Goal: Task Accomplishment & Management: Complete application form

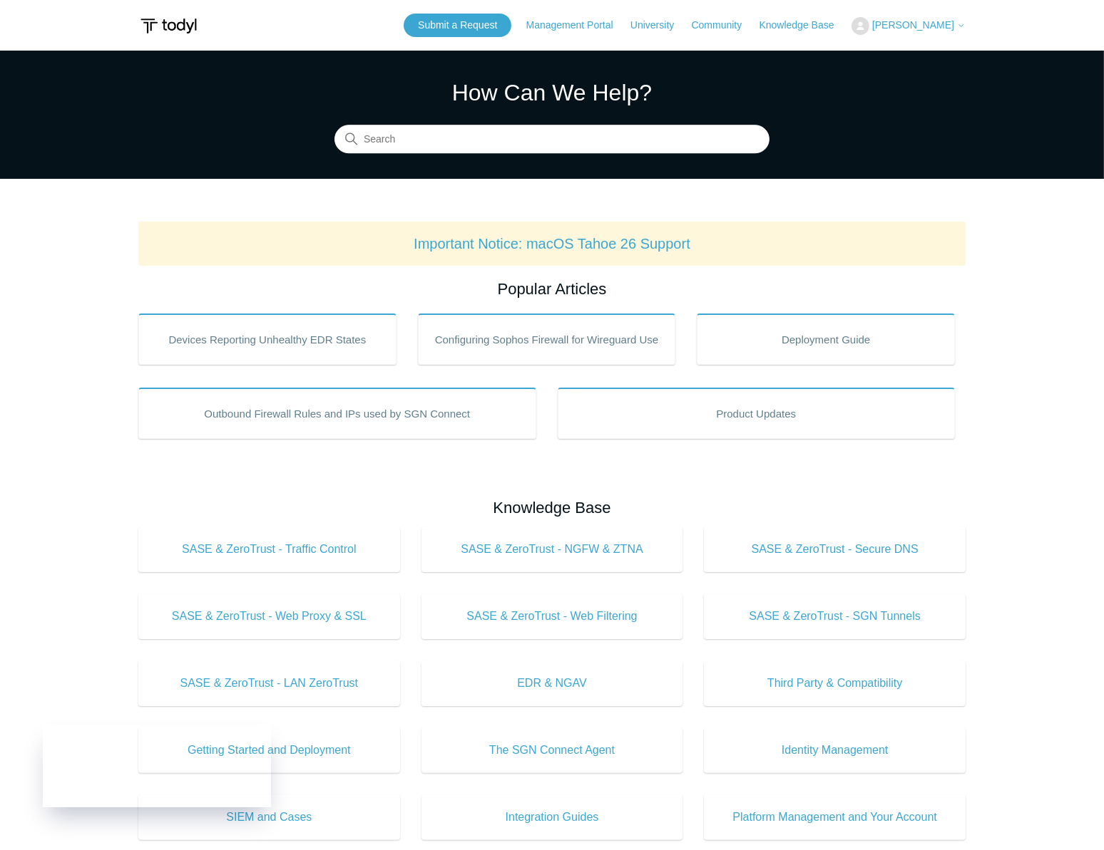
click at [932, 22] on span "[PERSON_NAME]" at bounding box center [913, 24] width 82 height 11
click at [932, 60] on link "My Support Requests" at bounding box center [921, 55] width 139 height 25
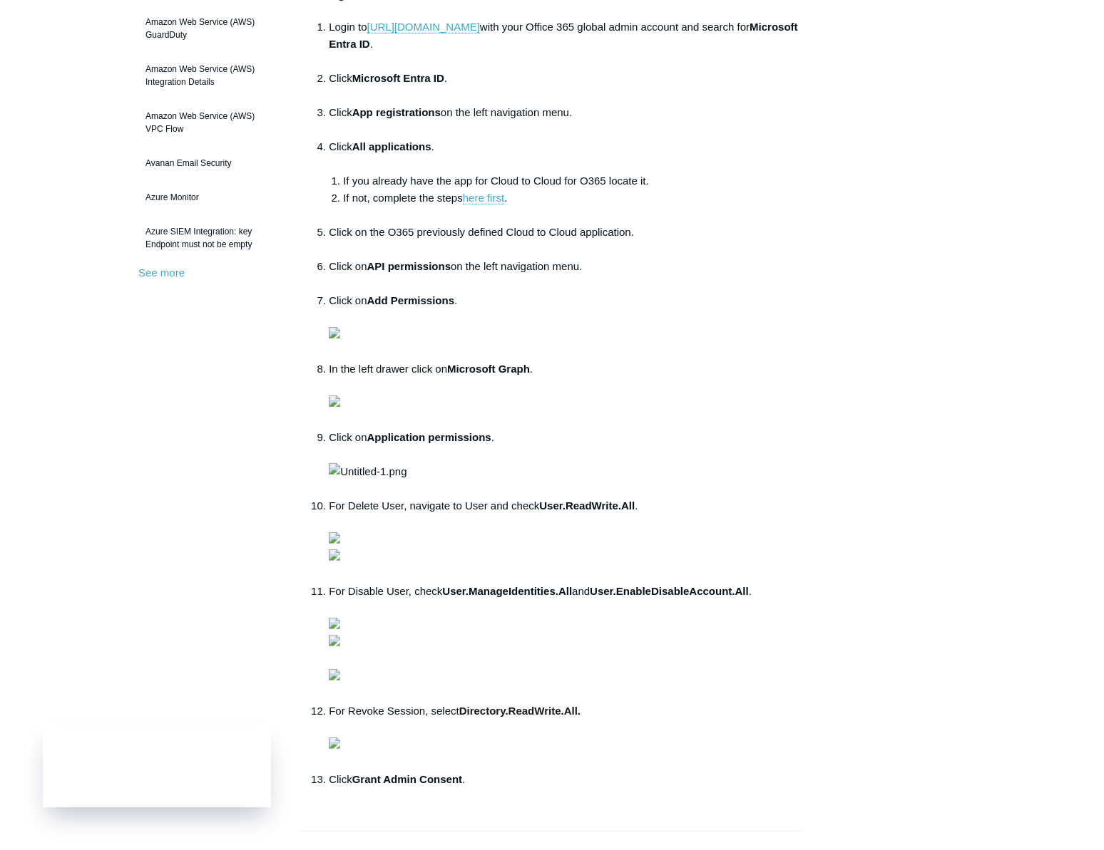
scroll to position [259, 0]
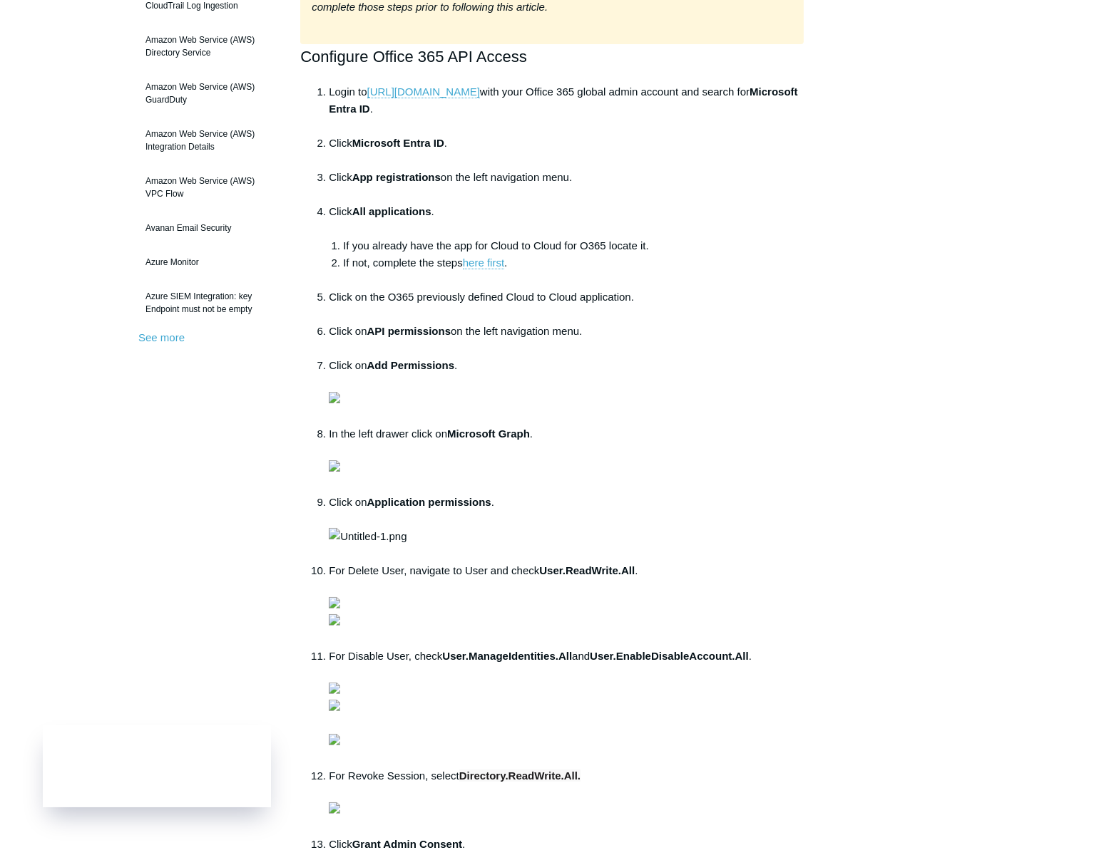
click at [832, 22] on div "Articles in this section 1Password SIEM Integration AIDE - Advanced Intrusion D…" at bounding box center [551, 644] width 827 height 1549
click at [827, 434] on div "Articles in this section 1Password SIEM Integration AIDE - Advanced Intrusion D…" at bounding box center [551, 644] width 827 height 1549
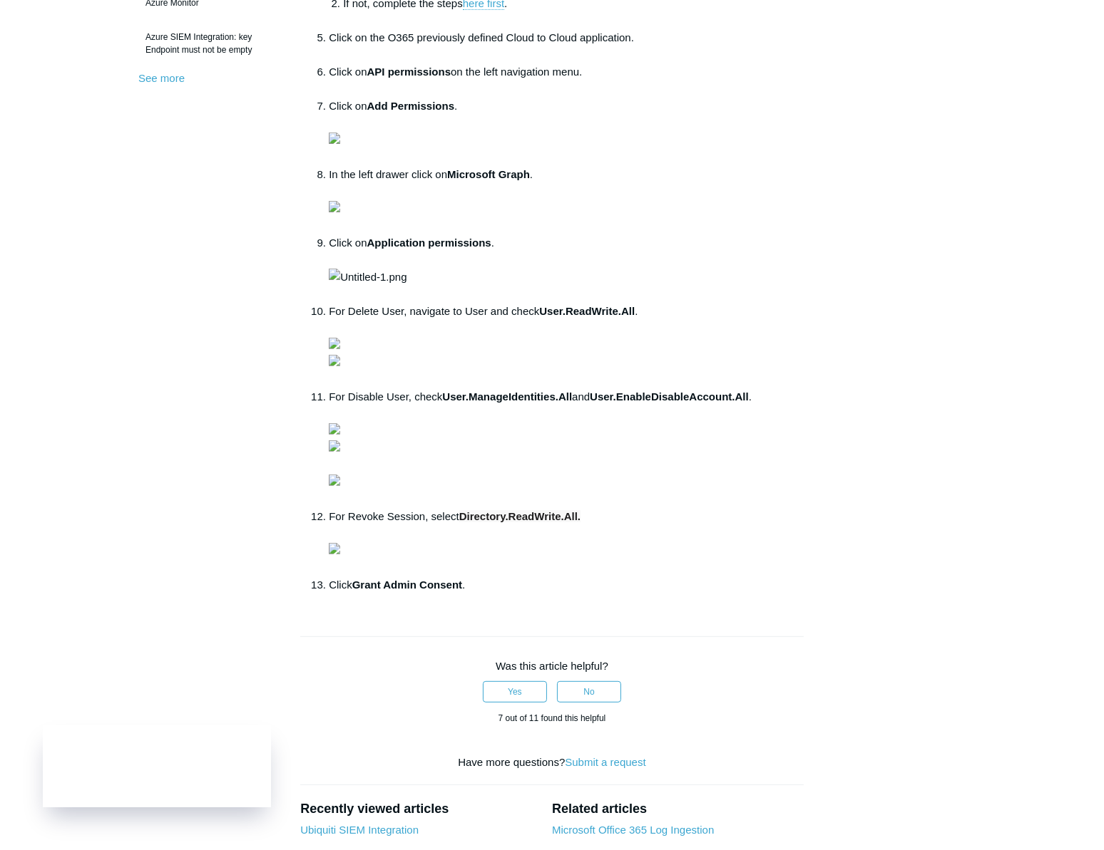
scroll to position [453, 0]
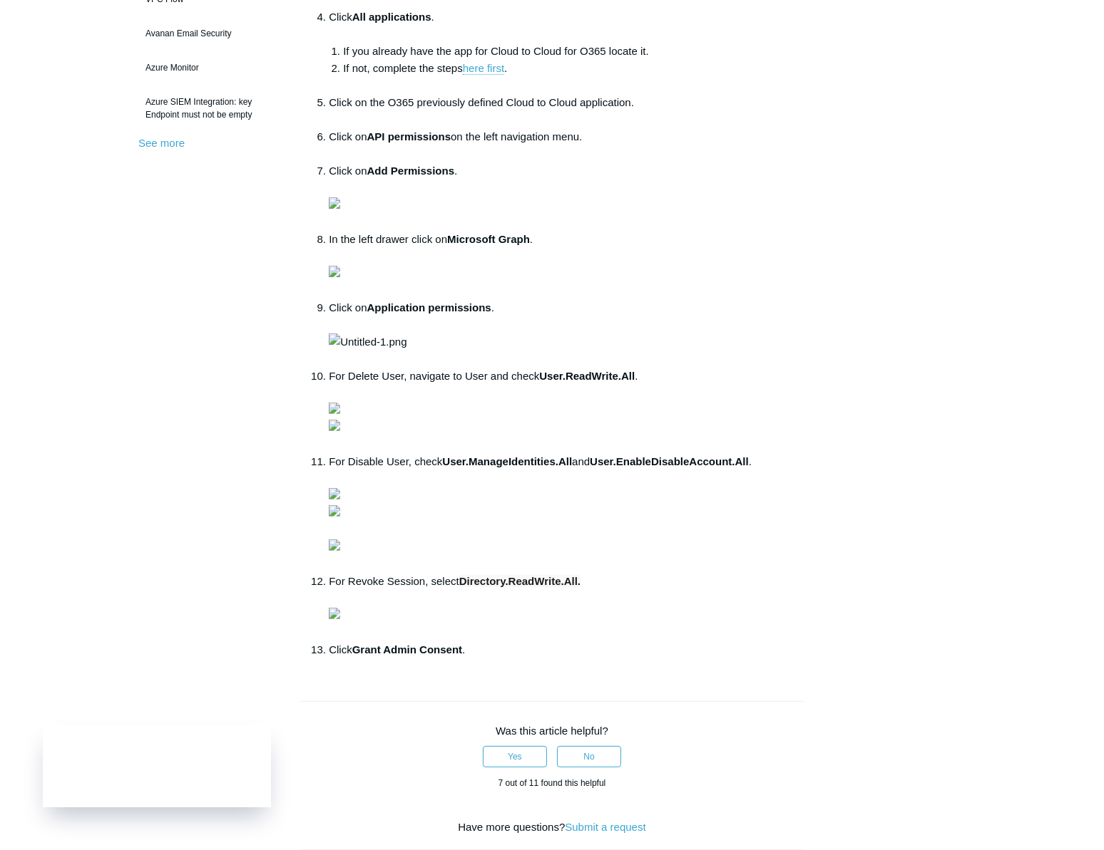
click at [985, 418] on main "Todyl Support Center Integration Guides SIEM Integrations Articles in this sect…" at bounding box center [552, 410] width 1104 height 1627
click at [896, 351] on div "Articles in this section 1Password SIEM Integration AIDE - Advanced Intrusion D…" at bounding box center [551, 450] width 827 height 1549
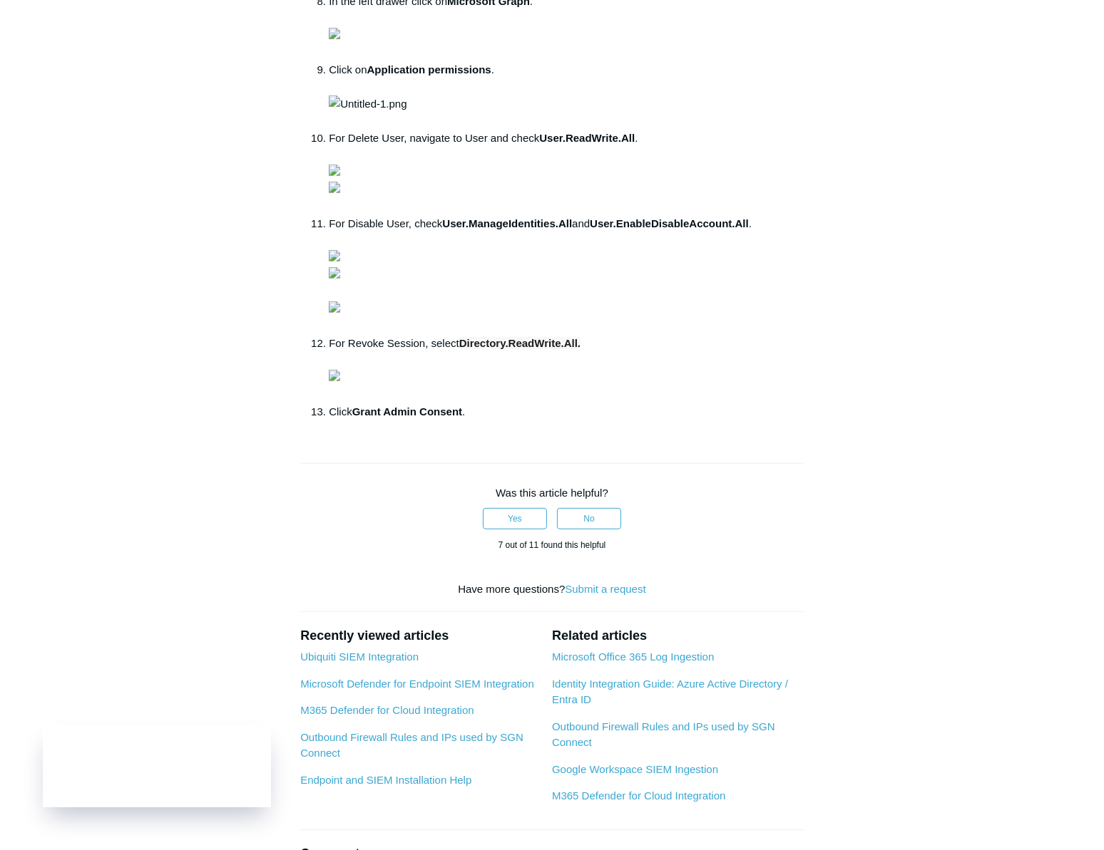
scroll to position [713, 0]
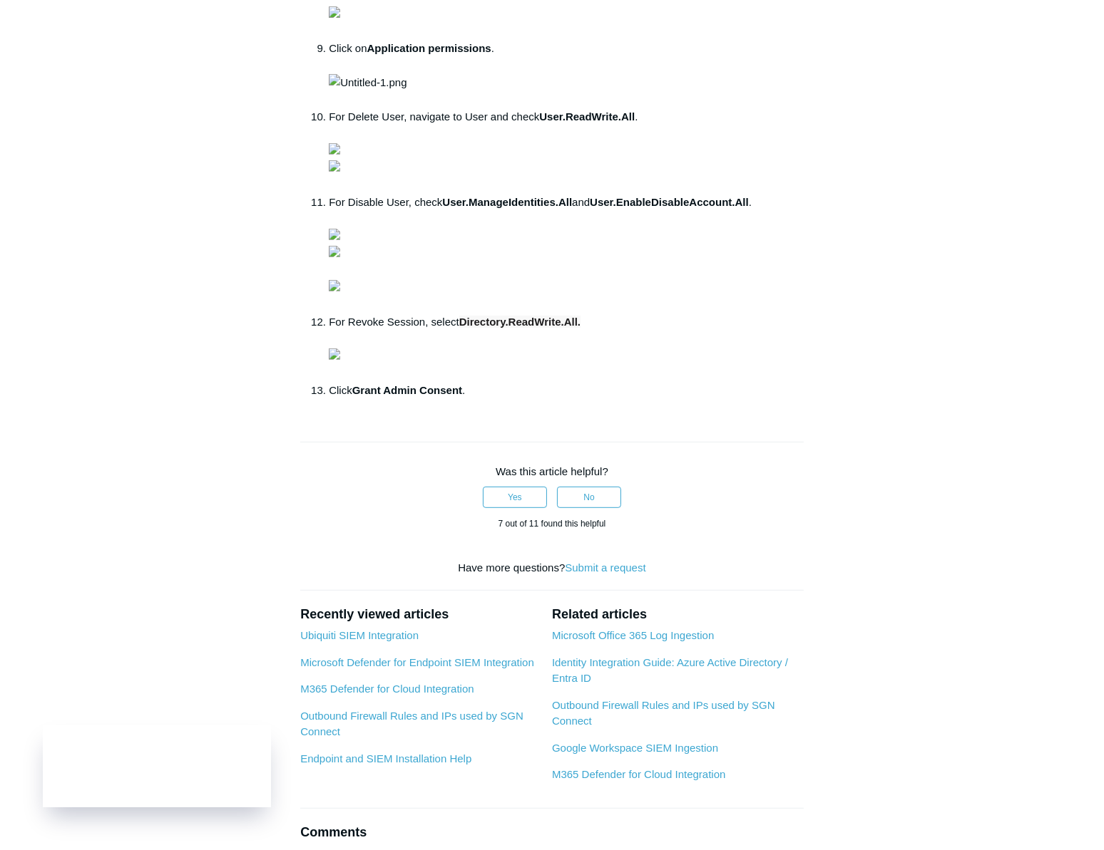
click at [1002, 456] on main "Todyl Support Center Integration Guides SIEM Integrations Articles in this sect…" at bounding box center [552, 151] width 1104 height 1627
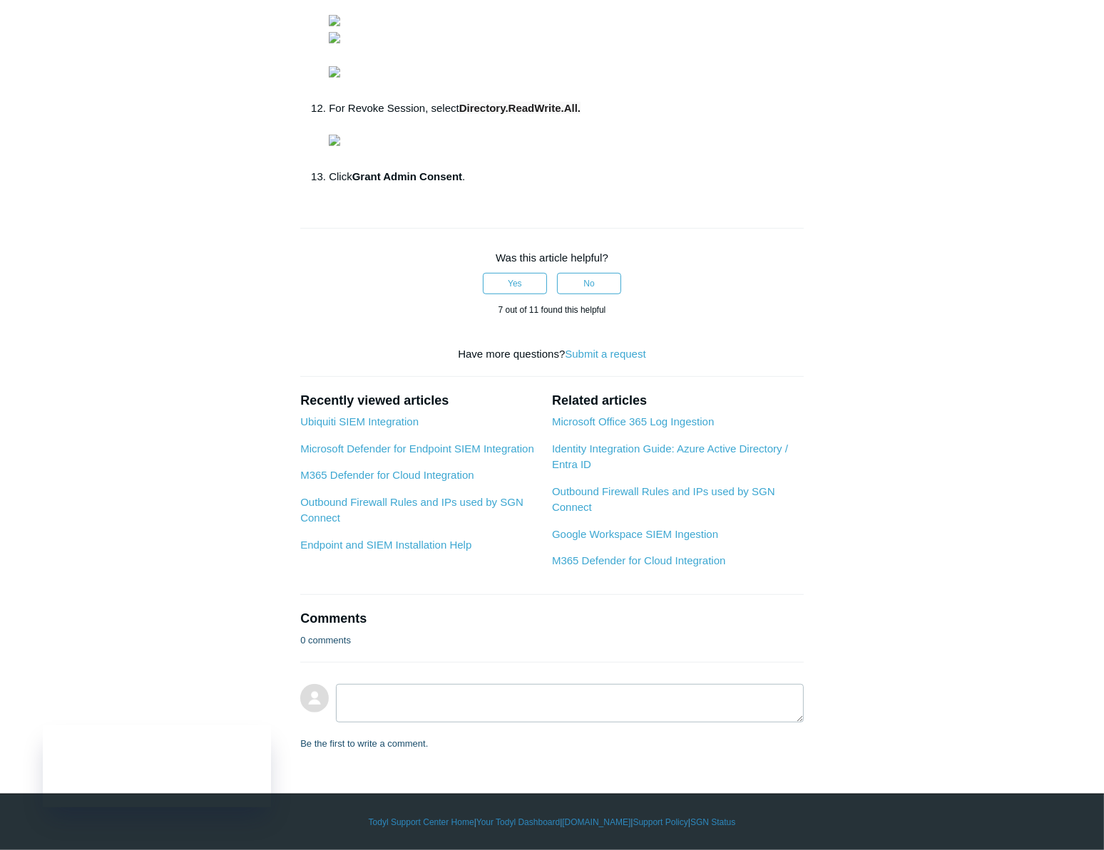
scroll to position [1296, 0]
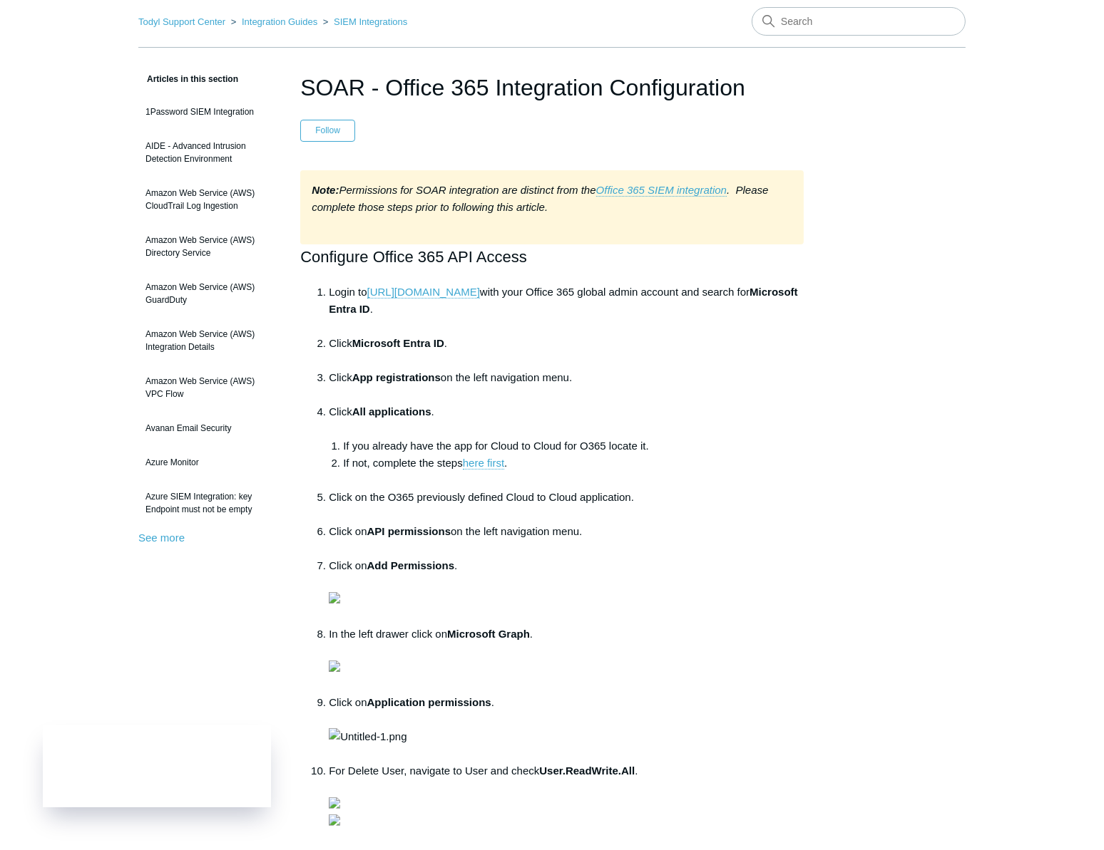
scroll to position [0, 0]
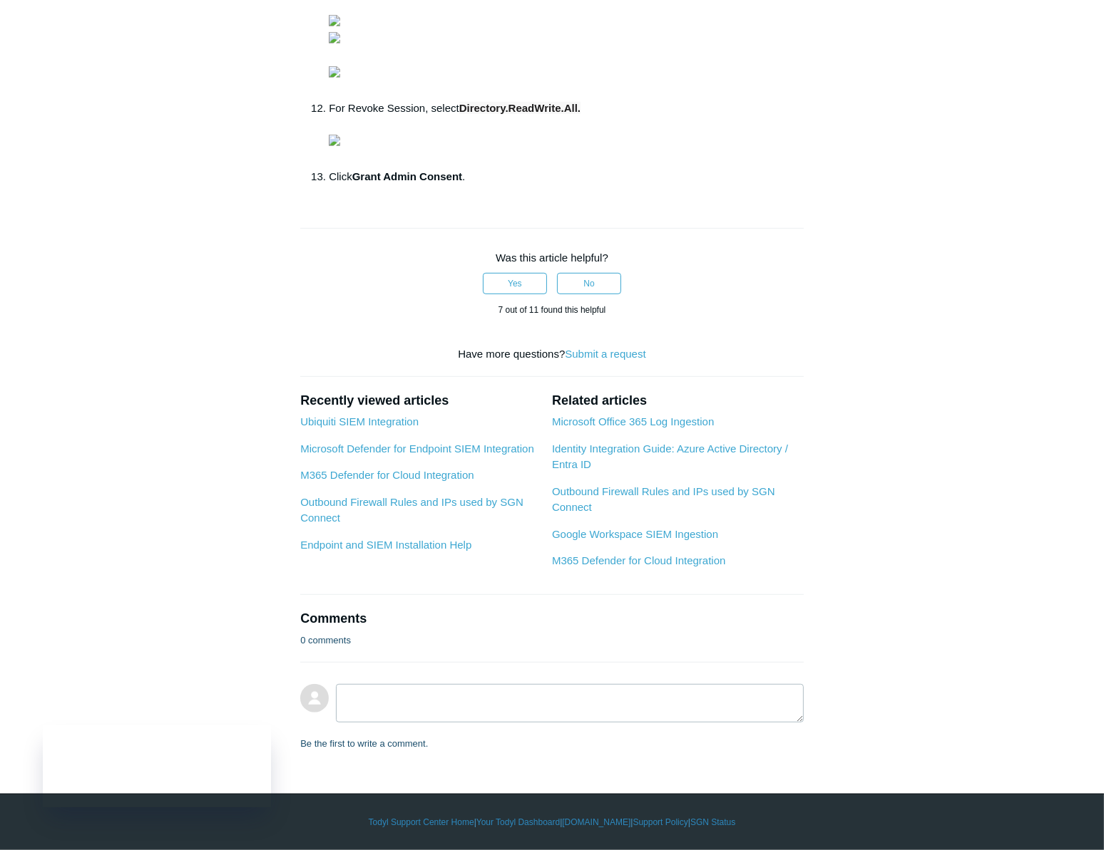
scroll to position [1993, 0]
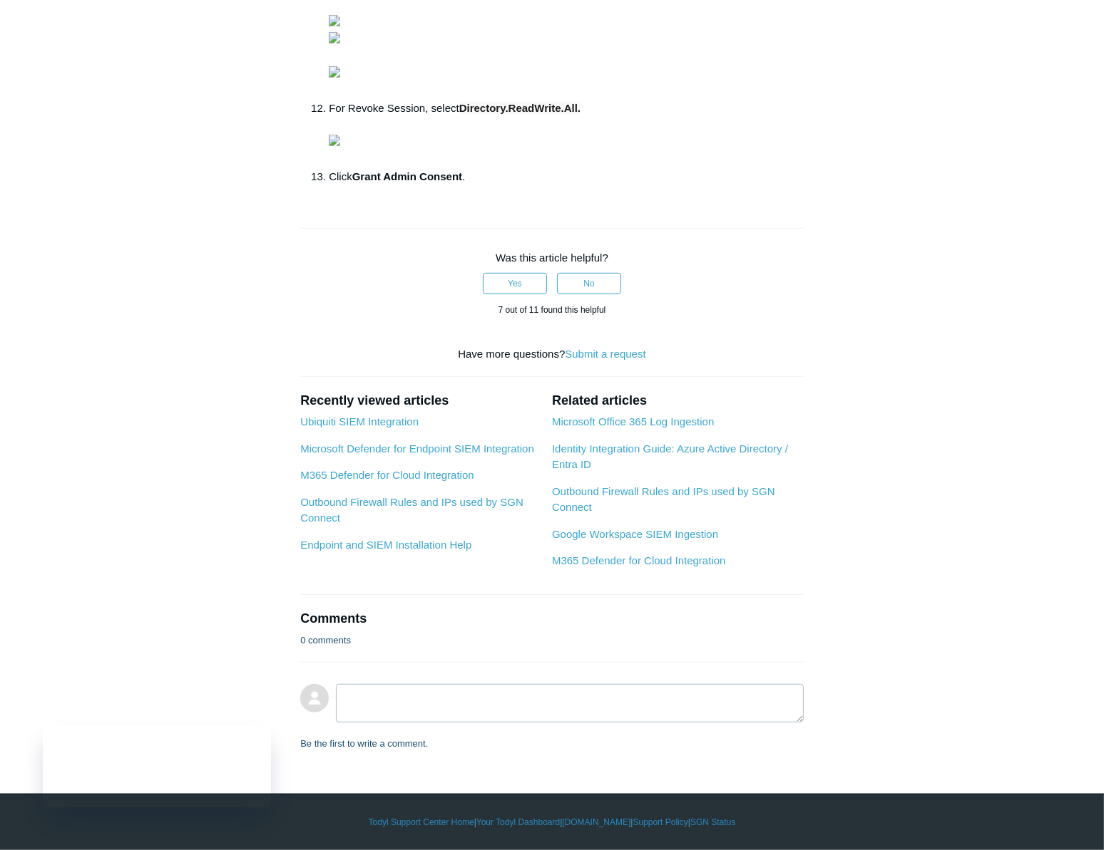
drag, startPoint x: 926, startPoint y: 256, endPoint x: 948, endPoint y: 360, distance: 106.4
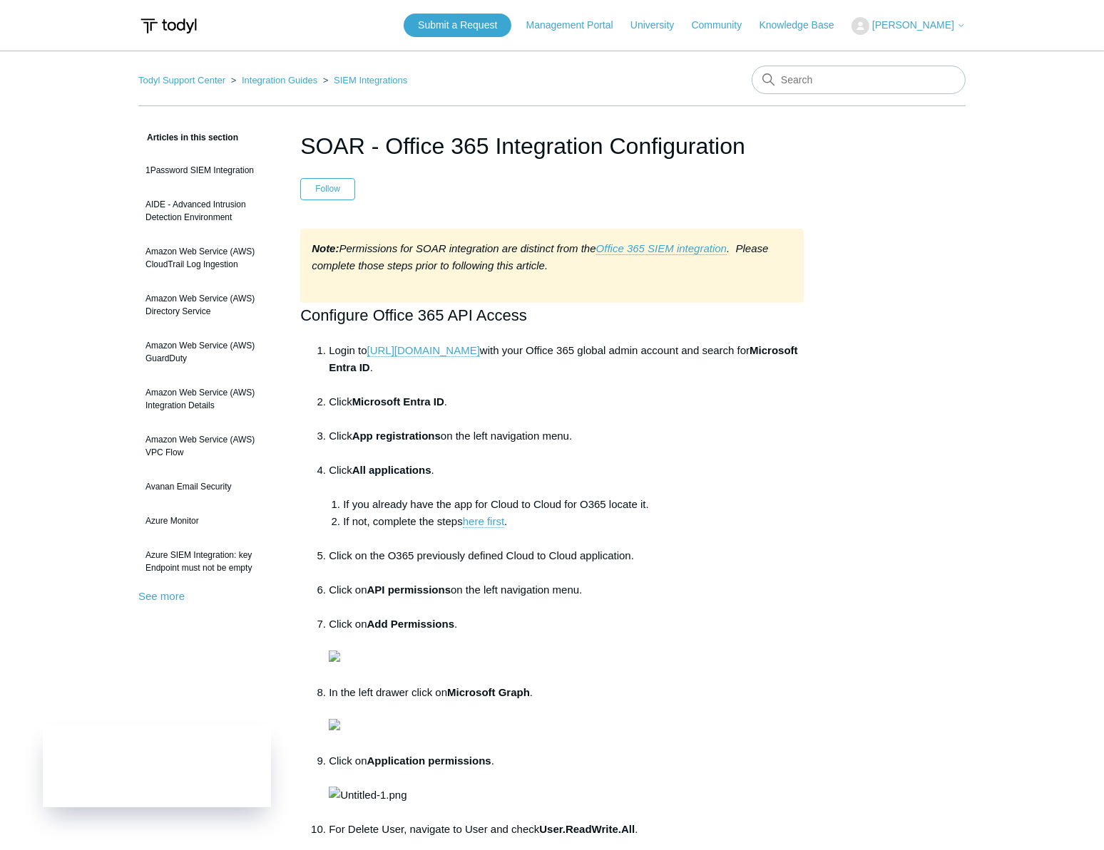
click at [625, 406] on li "Click Microsoft Entra ID ." at bounding box center [566, 411] width 475 height 34
click at [969, 484] on main "Todyl Support Center Integration Guides SIEM Integrations Articles in this sect…" at bounding box center [552, 864] width 1104 height 1627
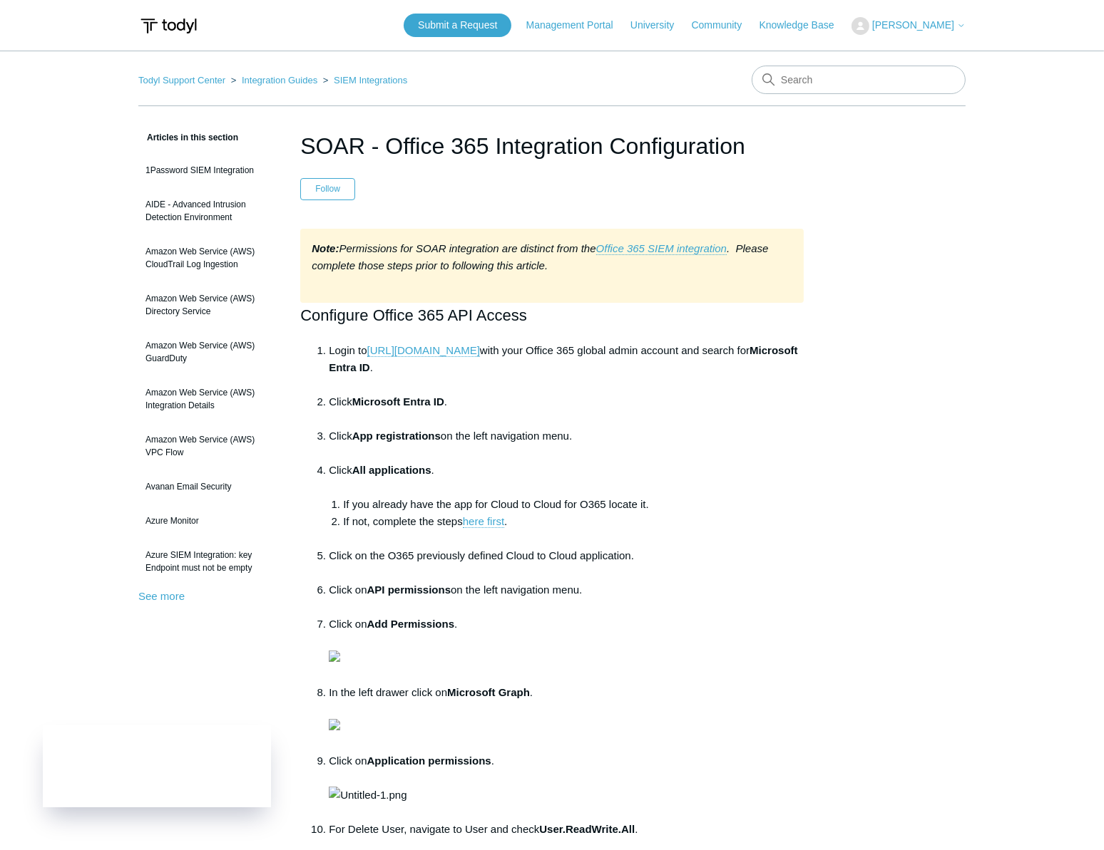
click at [728, 524] on li "If not, complete the steps here first ." at bounding box center [573, 530] width 461 height 34
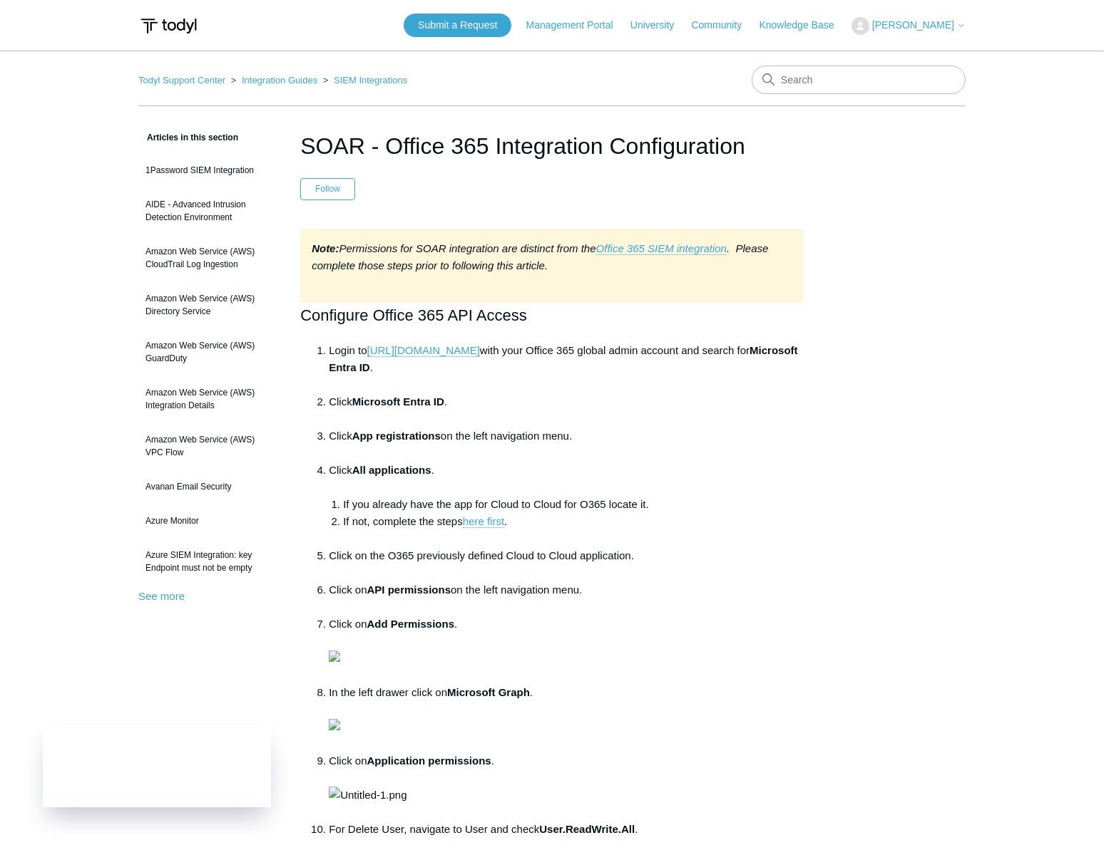
click at [680, 398] on li "Click Microsoft Entra ID ." at bounding box center [566, 411] width 475 height 34
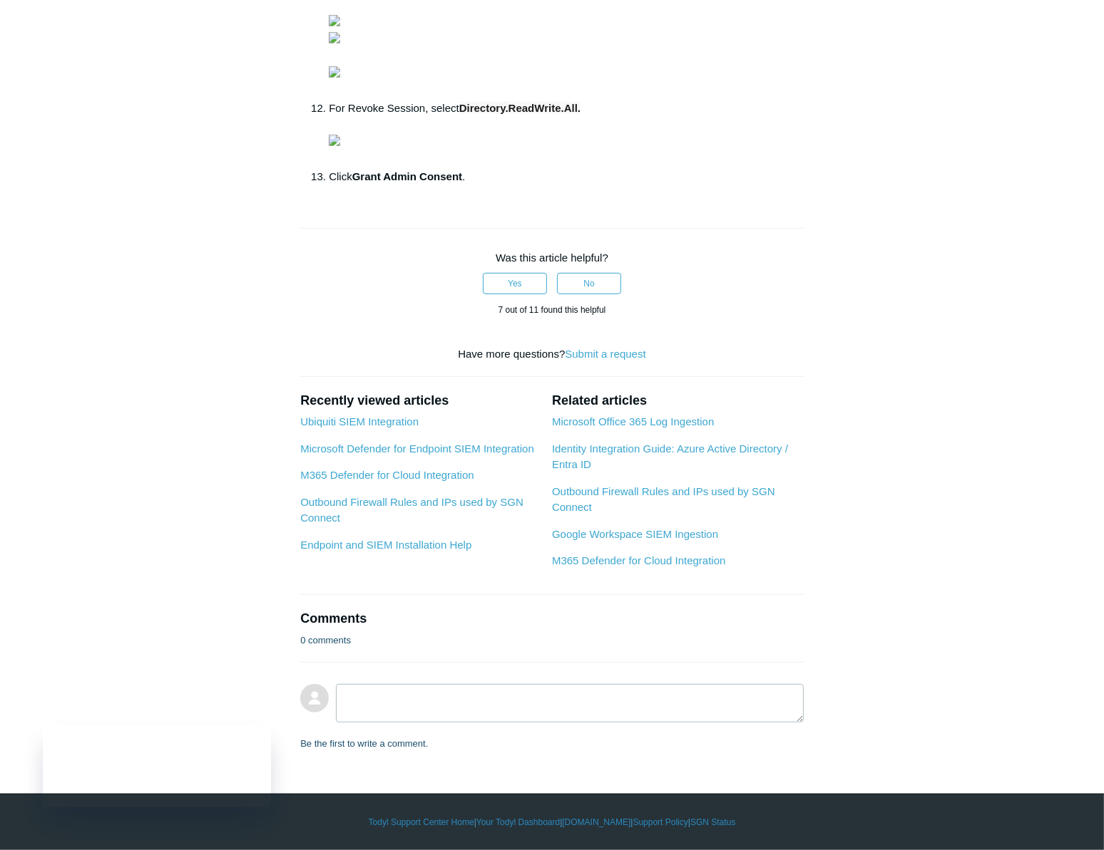
scroll to position [1361, 0]
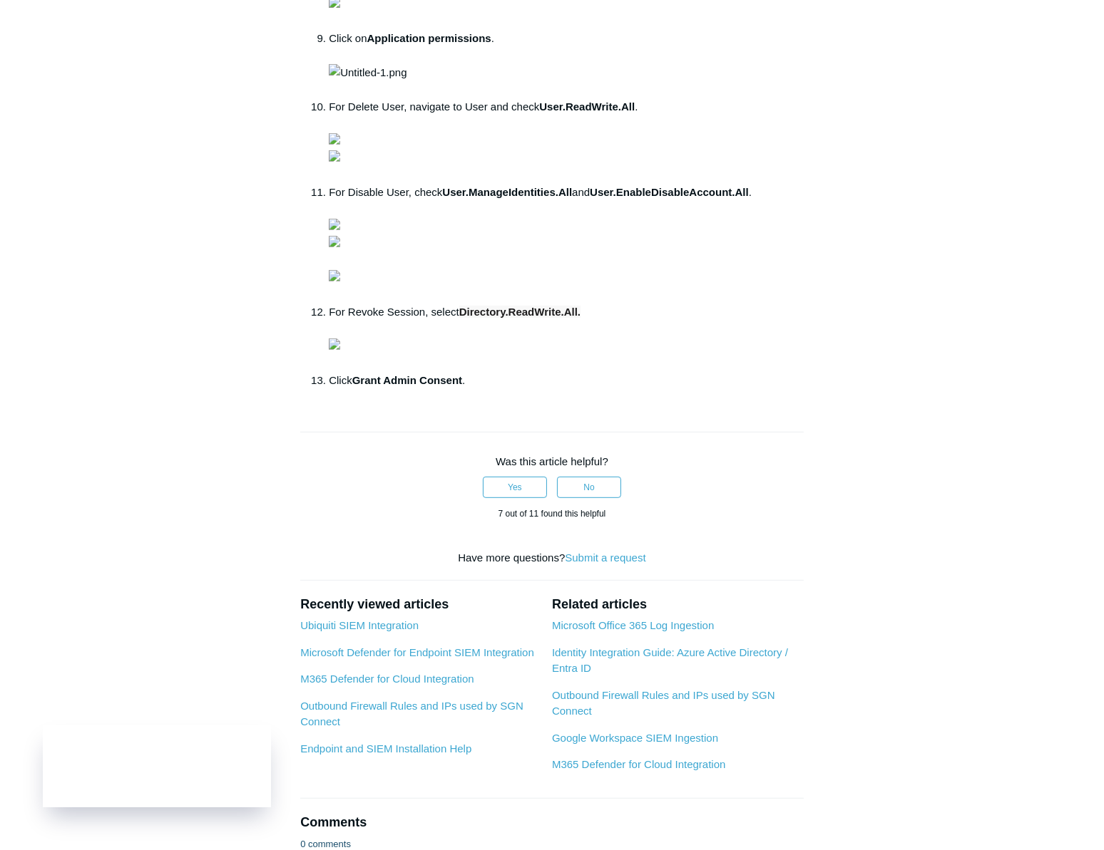
scroll to position [0, 0]
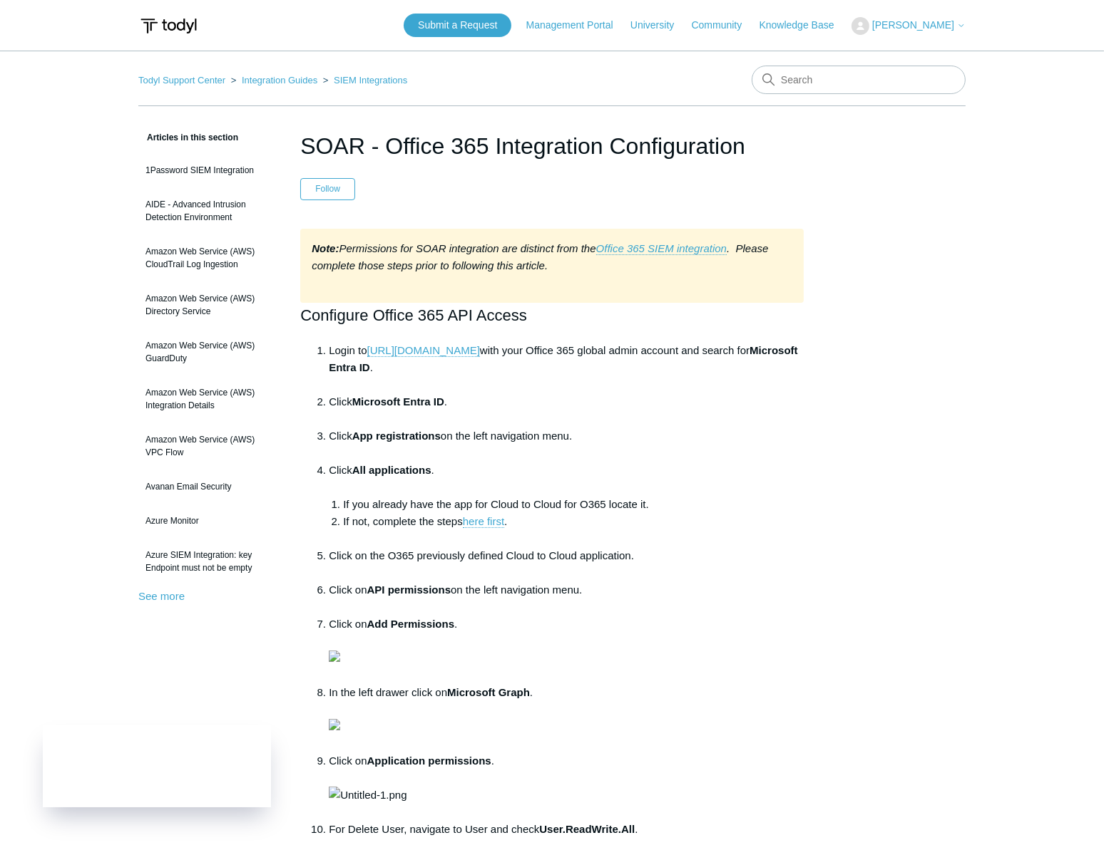
click at [668, 435] on li "Click App registrations on the left navigation menu." at bounding box center [566, 445] width 475 height 34
click at [484, 478] on li "Click All applications . If you already have the app for Cloud to Cloud for O36…" at bounding box center [566, 505] width 475 height 86
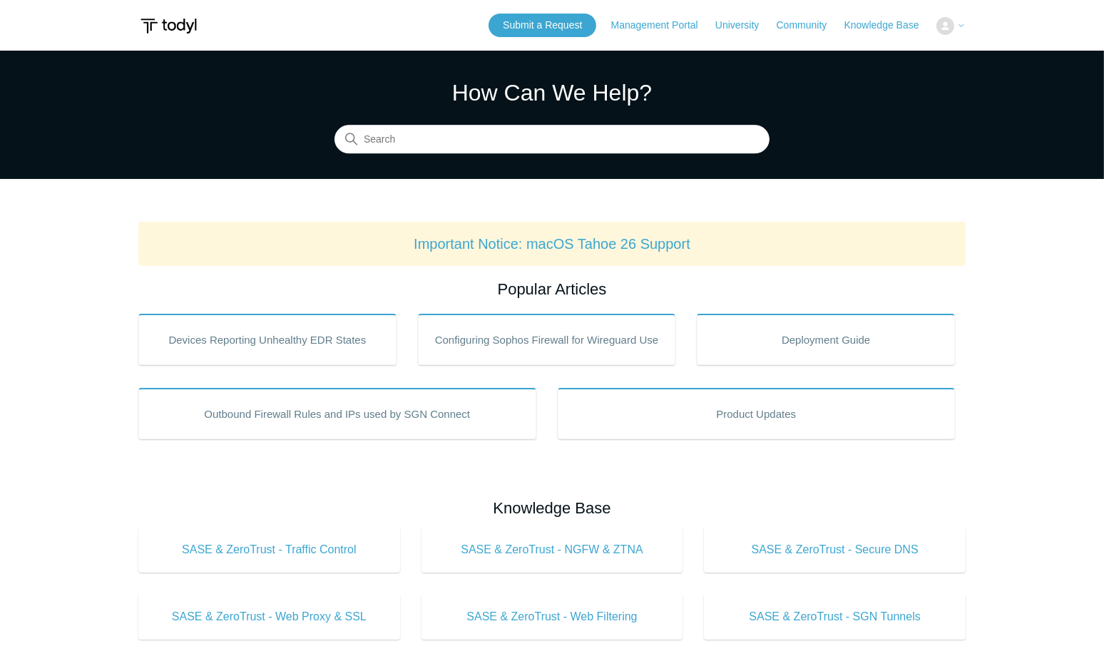
click at [85, 629] on main "Todyl Support Center How Can We Help? Search Important Notice: macOS Tahoe 26 S…" at bounding box center [552, 668] width 1104 height 1234
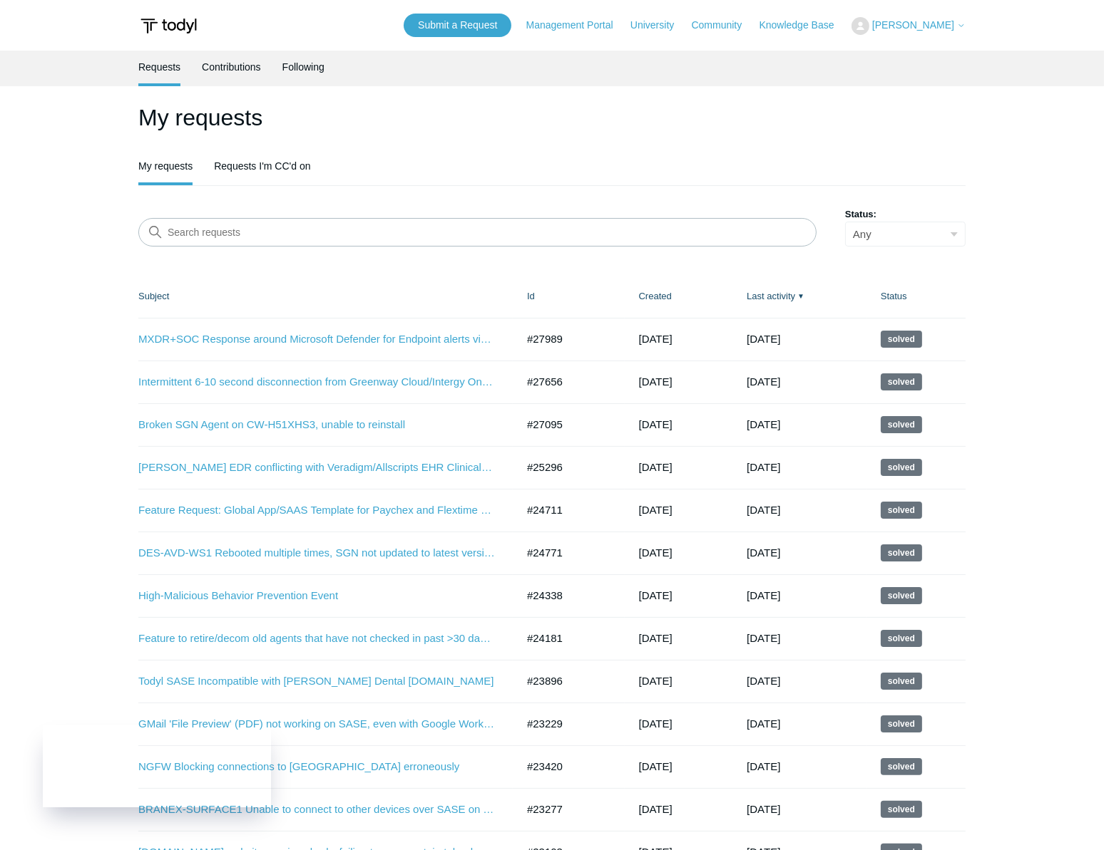
drag, startPoint x: 390, startPoint y: 292, endPoint x: 445, endPoint y: 282, distance: 55.9
click at [390, 292] on th "Subject" at bounding box center [325, 296] width 374 height 43
click at [478, 27] on link "Submit a Request" at bounding box center [457, 26] width 108 height 24
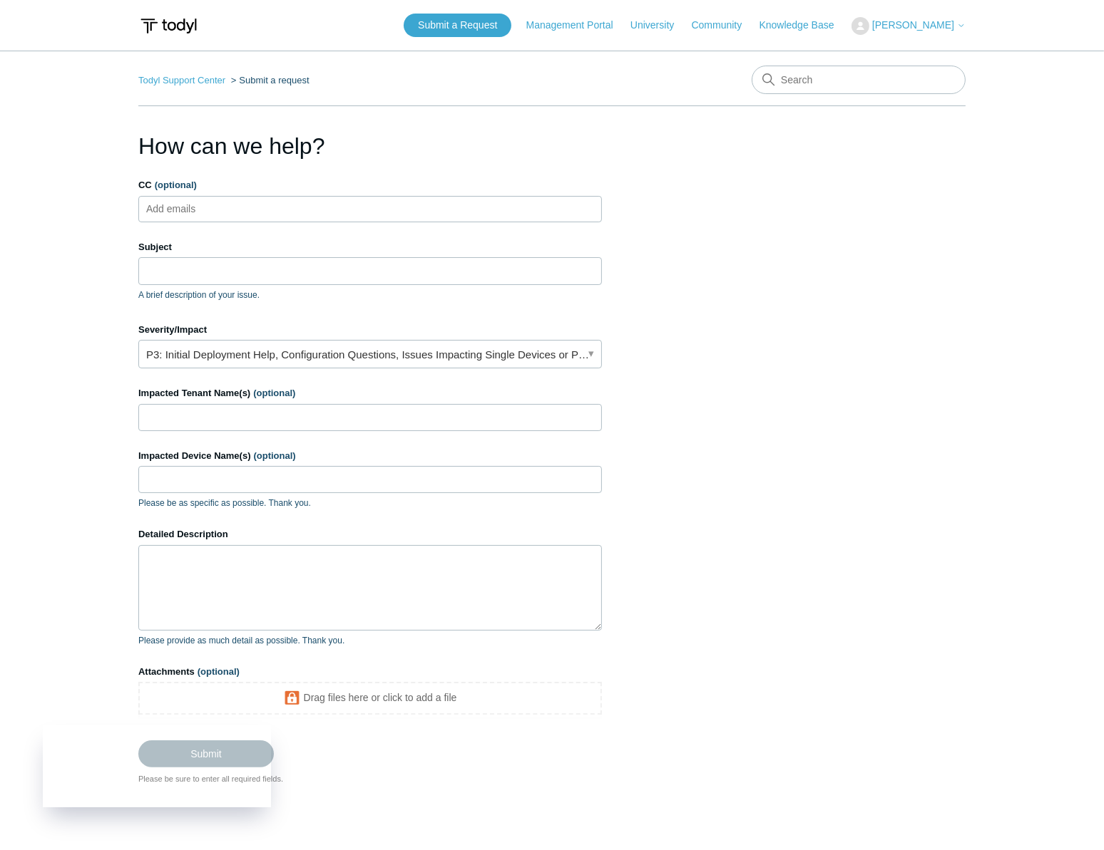
click at [297, 207] on ul "Add emails" at bounding box center [369, 209] width 463 height 26
click at [288, 197] on ul "Add emails" at bounding box center [369, 209] width 463 height 26
click at [281, 202] on ul "Add emails" at bounding box center [369, 209] width 463 height 26
type input "[EMAIL_ADDRESS][DOMAIN_NAME]"
click at [281, 267] on input "Subject" at bounding box center [369, 270] width 463 height 27
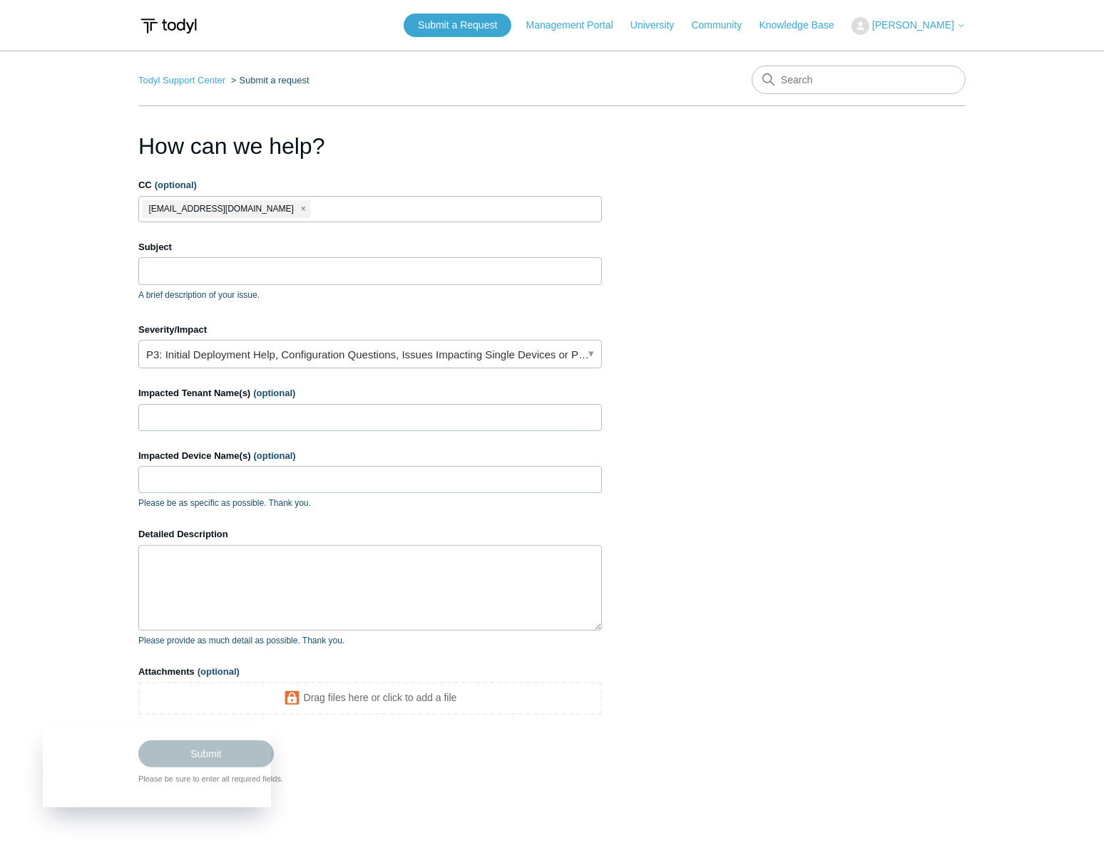
click at [318, 217] on ul "[EMAIL_ADDRESS][DOMAIN_NAME]" at bounding box center [369, 209] width 463 height 26
type input "[EMAIL_ADDRESS][DOMAIN_NAME]"
click at [284, 274] on input "Subject" at bounding box center [369, 270] width 463 height 27
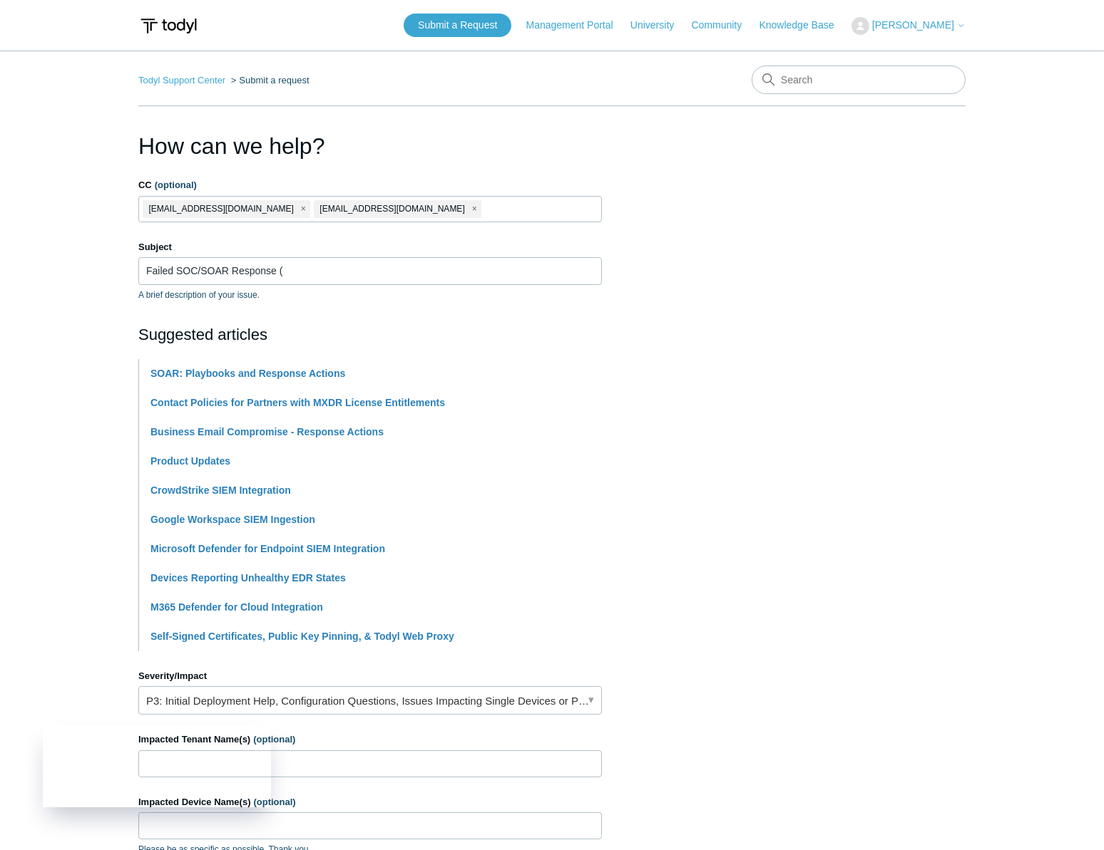
drag, startPoint x: 678, startPoint y: 313, endPoint x: 662, endPoint y: 307, distance: 17.4
click at [678, 313] on section "How can we help? CC (optional) [EMAIL_ADDRESS][DOMAIN_NAME] [EMAIL_ADDRESS][DOM…" at bounding box center [551, 630] width 827 height 1003
click at [467, 265] on input "Failed SOC/SOAR Response (" at bounding box center [369, 270] width 463 height 27
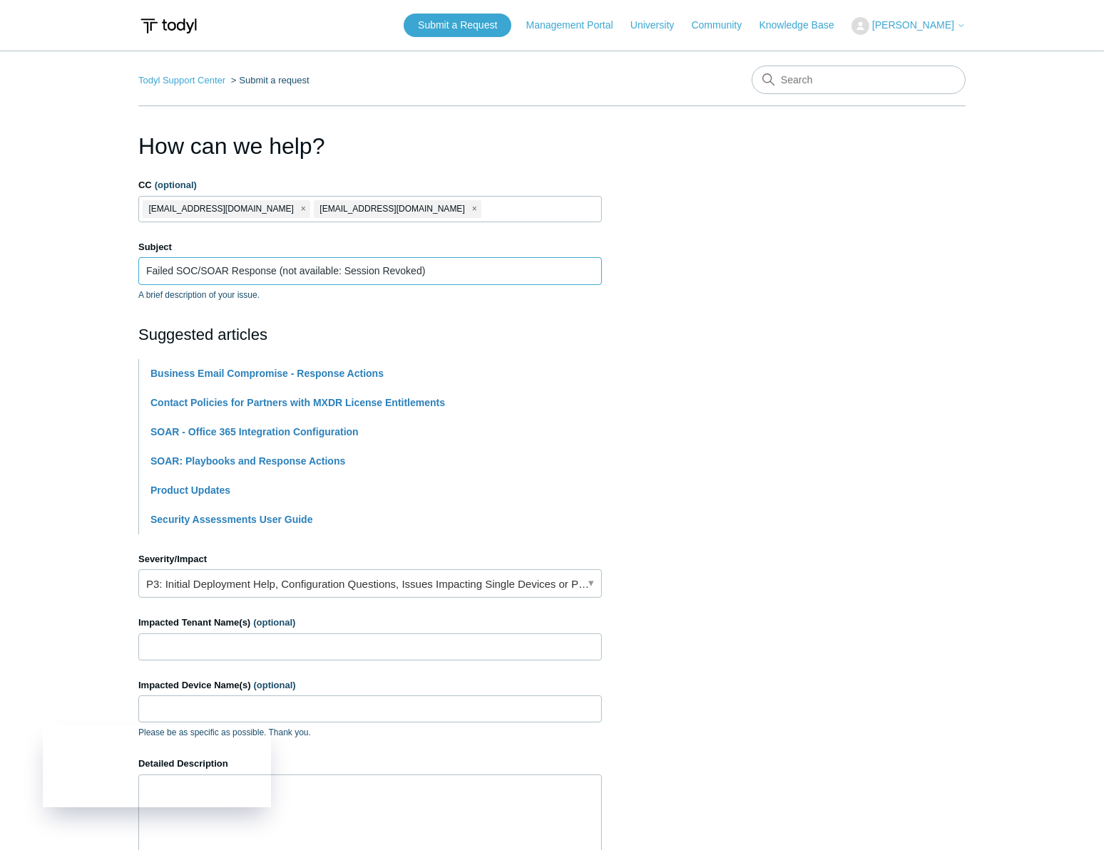
type input "Failed SOC/SOAR Response (not available: Session Revoked)"
click at [240, 656] on input "Impacted Tenant Name(s) (optional)" at bounding box center [369, 647] width 463 height 27
drag, startPoint x: 758, startPoint y: 547, endPoint x: 555, endPoint y: 490, distance: 211.0
click at [758, 547] on section "How can we help? CC (optional) [EMAIL_ADDRESS][DOMAIN_NAME] [EMAIL_ADDRESS][DOM…" at bounding box center [551, 572] width 827 height 886
click at [247, 653] on input "Impacted Tenant Name(s) (optional)" at bounding box center [369, 647] width 463 height 27
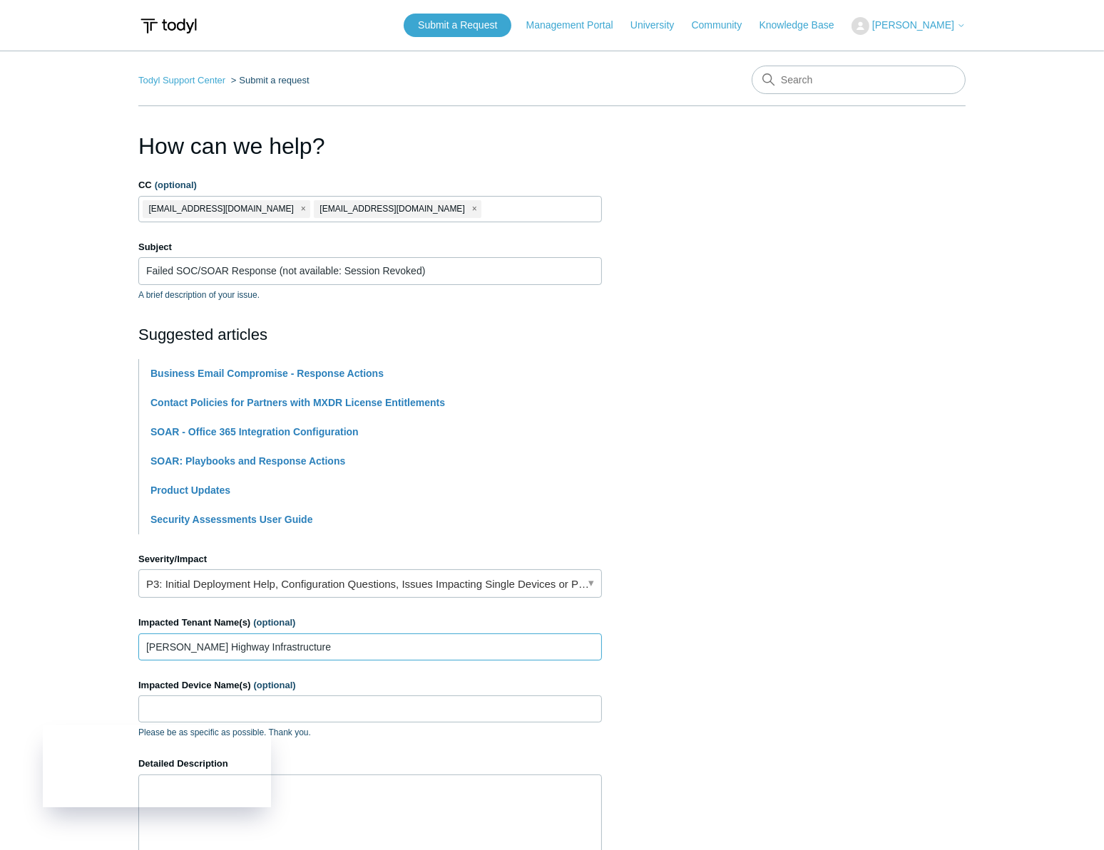
type input "[PERSON_NAME] Highway Infrastructure"
click at [393, 703] on input "Impacted Device Name(s) (optional)" at bounding box center [369, 709] width 463 height 27
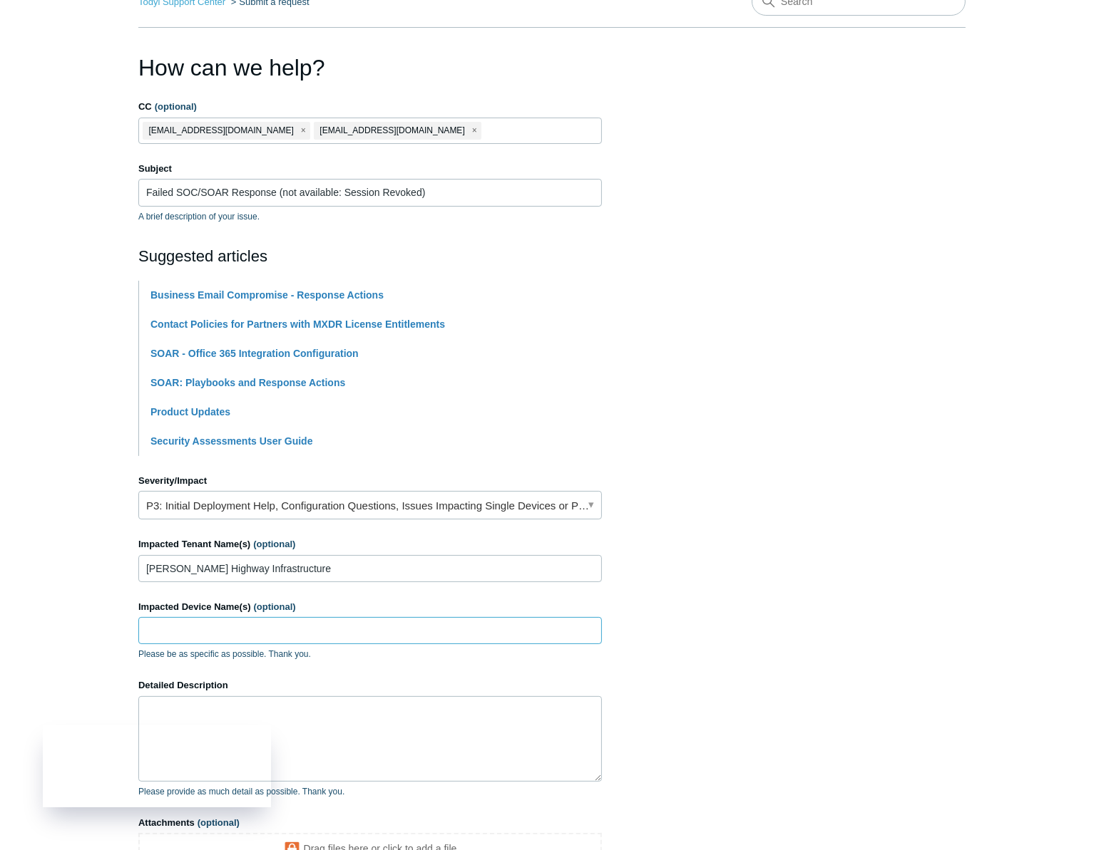
scroll to position [264, 0]
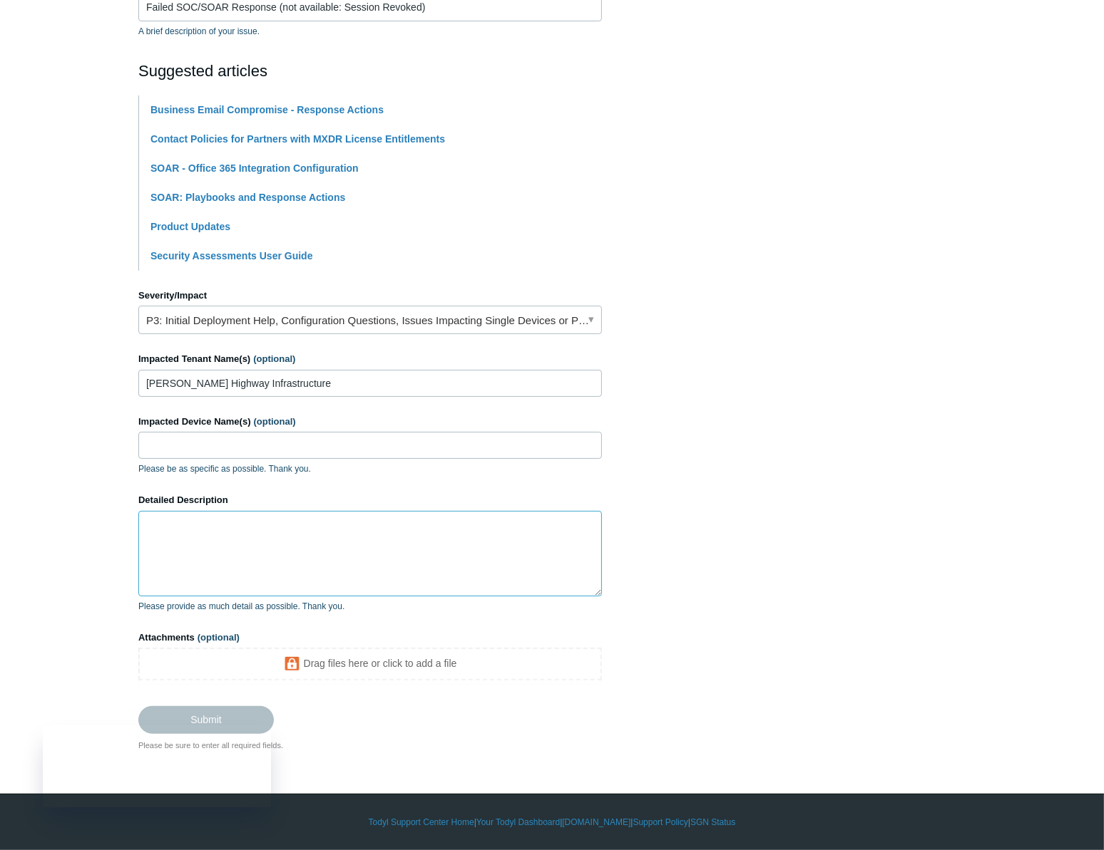
click at [394, 533] on textarea "Detailed Description" at bounding box center [369, 554] width 463 height 86
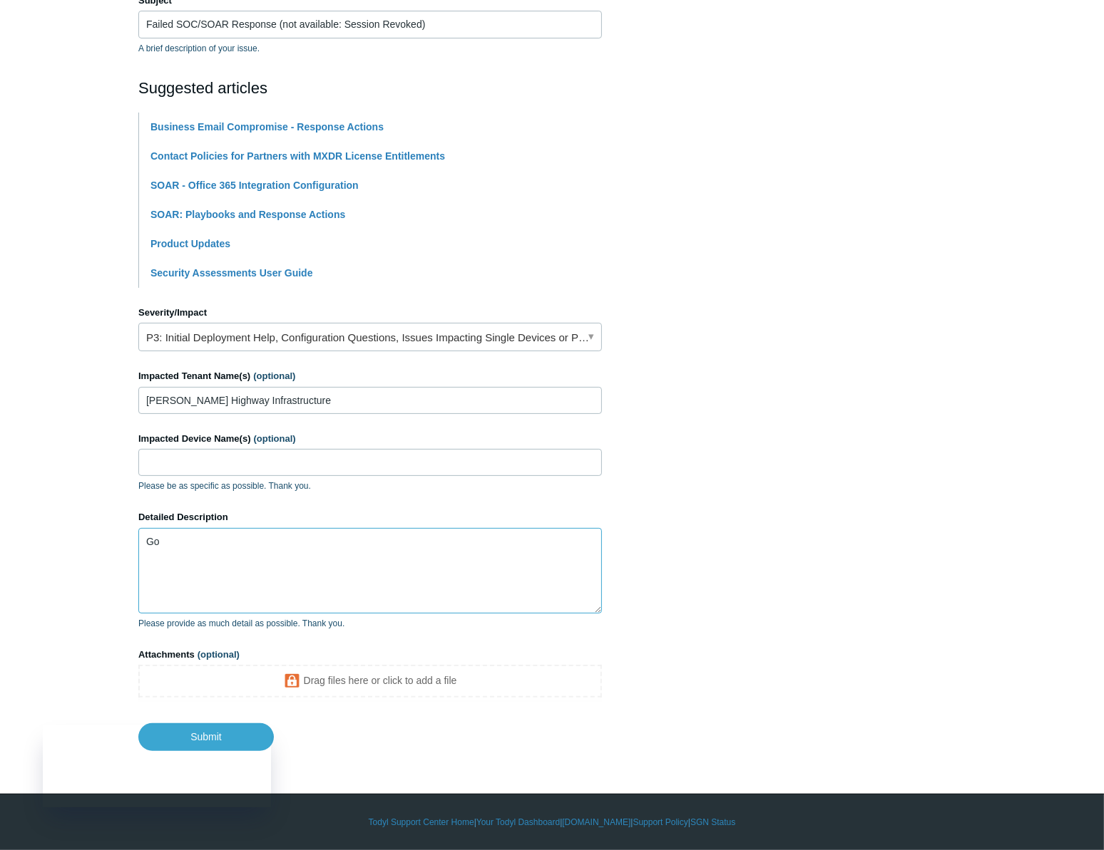
scroll to position [247, 0]
click at [257, 466] on input "Impacted Device Name(s) (optional)" at bounding box center [369, 462] width 463 height 27
click at [775, 530] on section "How can we help? CC (optional) [EMAIL_ADDRESS][DOMAIN_NAME] [EMAIL_ADDRESS][DOM…" at bounding box center [551, 316] width 827 height 869
click at [343, 560] on textarea "Good morning support - we recently" at bounding box center [369, 571] width 463 height 86
click at [512, 549] on textarea "Good morning support - we recently received alerts around a c" at bounding box center [369, 571] width 463 height 86
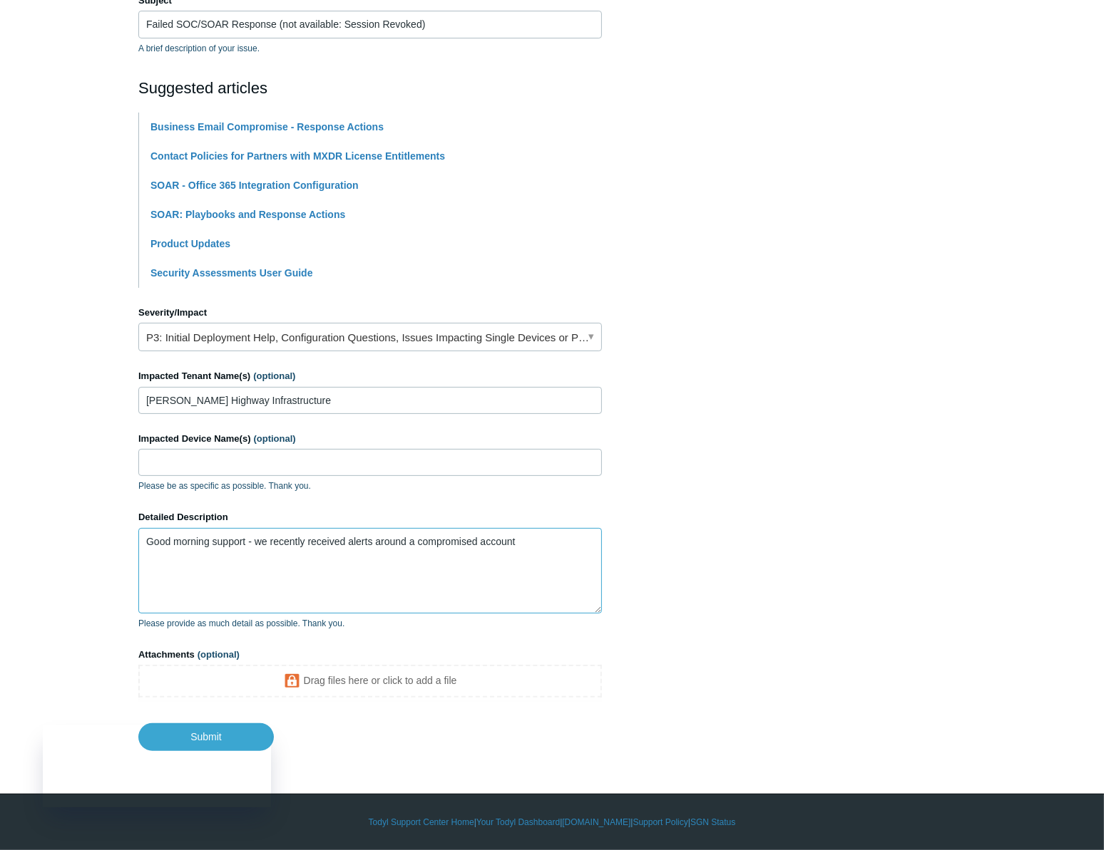
click at [525, 592] on textarea "Good morning support - we recently received alerts around a compromised account" at bounding box center [369, 571] width 463 height 86
click at [553, 575] on textarea "Good morning support - we recently received alerts around a compromised account" at bounding box center [369, 571] width 463 height 86
click at [522, 586] on textarea "Good morning support - we recently received alerts around a compromised account" at bounding box center [369, 571] width 463 height 86
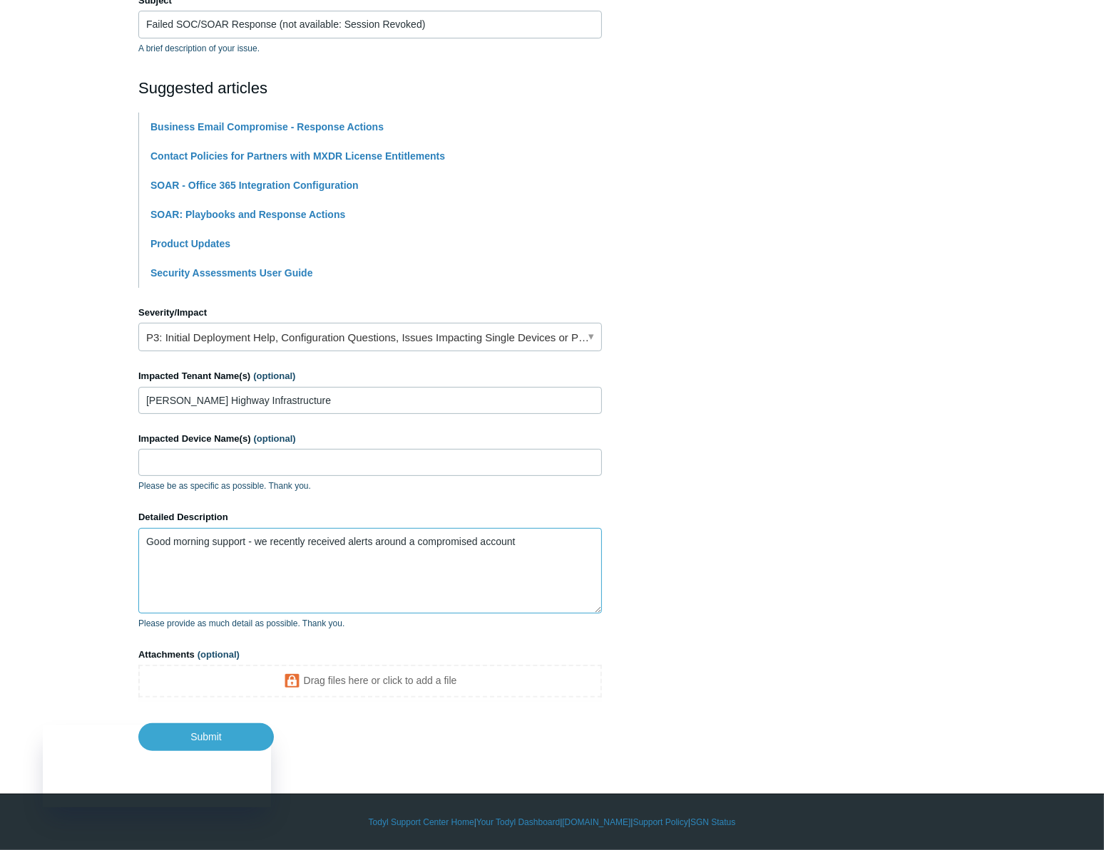
click at [539, 576] on textarea "Good morning support - we recently received alerts around a compromised account" at bounding box center [369, 571] width 463 height 86
click at [576, 551] on textarea "Good morning support - we recently received alerts around a compromised account" at bounding box center [369, 571] width 463 height 86
click at [549, 566] on textarea "Good morning support - we recently received alerts around a compromised account" at bounding box center [369, 571] width 463 height 86
click at [566, 580] on textarea "Good morning support - we recently received alerts around a compromised account" at bounding box center [369, 571] width 463 height 86
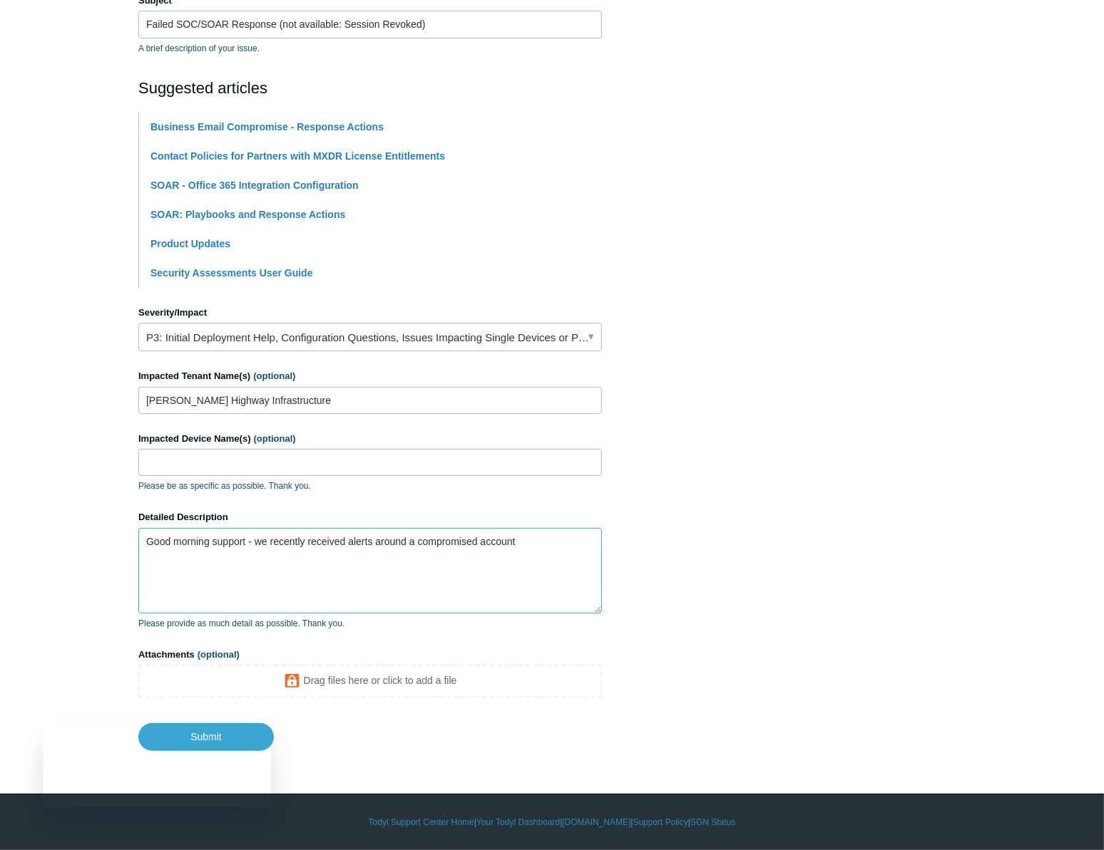
click at [545, 595] on textarea "Good morning support - we recently received alerts around a compromised account" at bounding box center [369, 571] width 463 height 86
click at [348, 68] on form "CC (optional) [EMAIL_ADDRESS][DOMAIN_NAME] [EMAIL_ADDRESS][DOMAIN_NAME] Subject…" at bounding box center [369, 341] width 463 height 819
click at [578, 565] on textarea "Good morning support - we recently received alerts around a compromised account" at bounding box center [369, 571] width 463 height 86
click at [528, 570] on textarea "Good morning support - we recently received alerts around a compromised account…" at bounding box center [369, 571] width 463 height 86
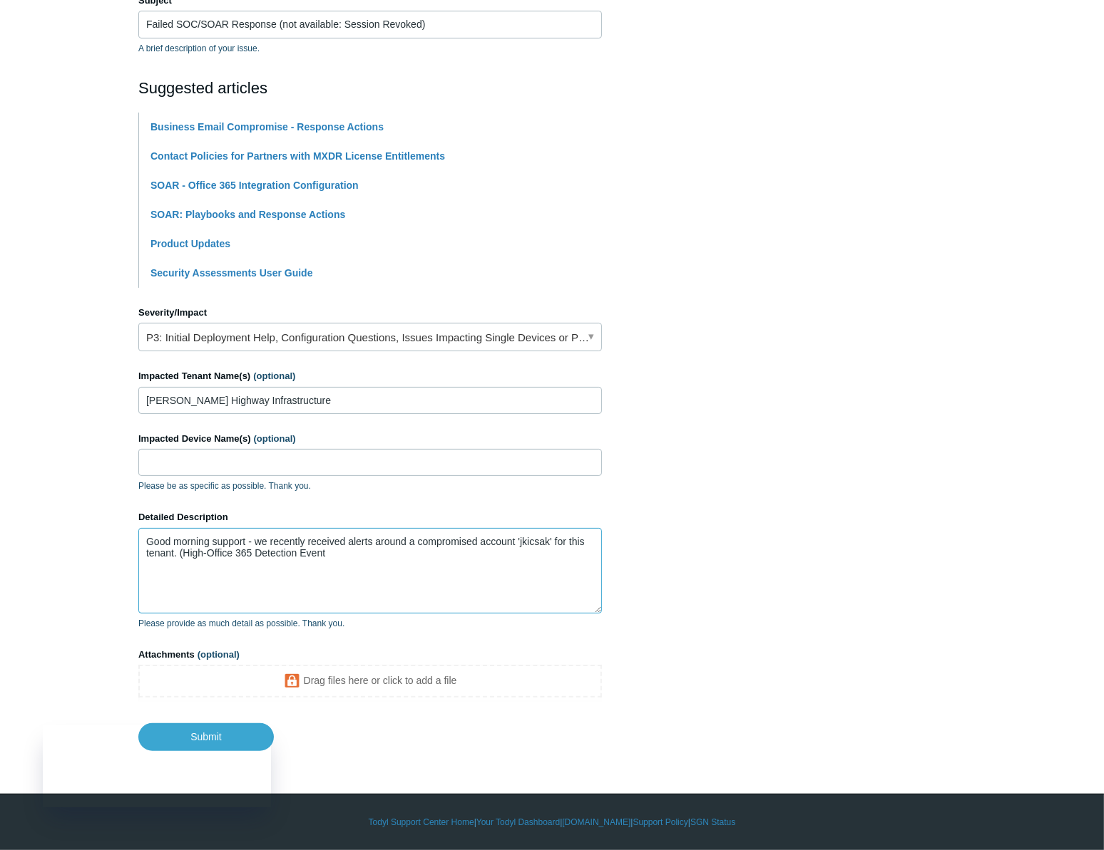
paste textarea "0265078786058456"
click at [675, 564] on section "How can we help? CC (optional) [EMAIL_ADDRESS][DOMAIN_NAME] [EMAIL_ADDRESS][DOM…" at bounding box center [551, 316] width 827 height 869
click at [568, 619] on p "Please provide as much detail as possible. Thank you." at bounding box center [369, 623] width 463 height 13
click at [585, 593] on textarea "Good morning support - we recently received alerts around a compromised account…" at bounding box center [369, 571] width 463 height 86
click at [496, 602] on textarea "Good morning support - we recently received alerts around a compromised account…" at bounding box center [369, 571] width 463 height 86
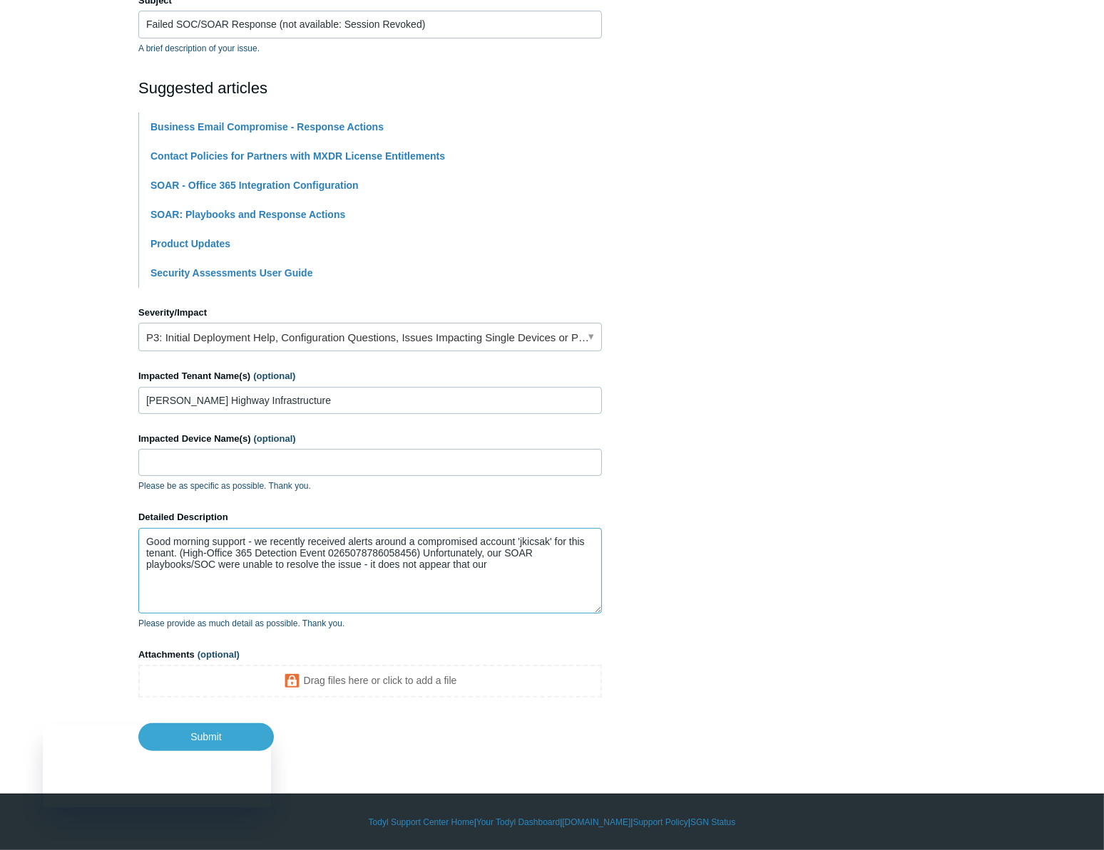
drag, startPoint x: 566, startPoint y: 595, endPoint x: 375, endPoint y: 612, distance: 191.8
click at [375, 612] on textarea "Good morning support - we recently received alerts around a compromised account…" at bounding box center [369, 571] width 463 height 86
click at [291, 605] on textarea "Good morning support - we recently received alerts around a compromised account…" at bounding box center [369, 571] width 463 height 86
paste textarea "[URL][DOMAIN_NAME]"
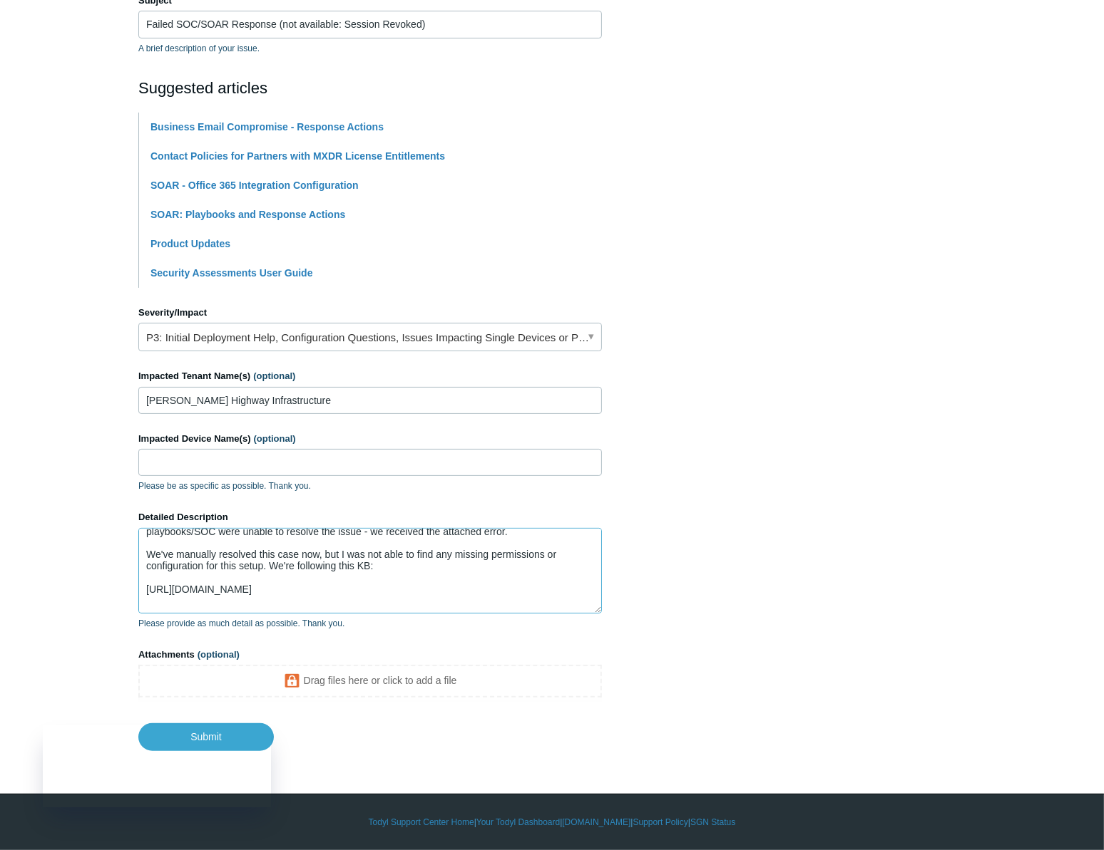
scroll to position [0, 0]
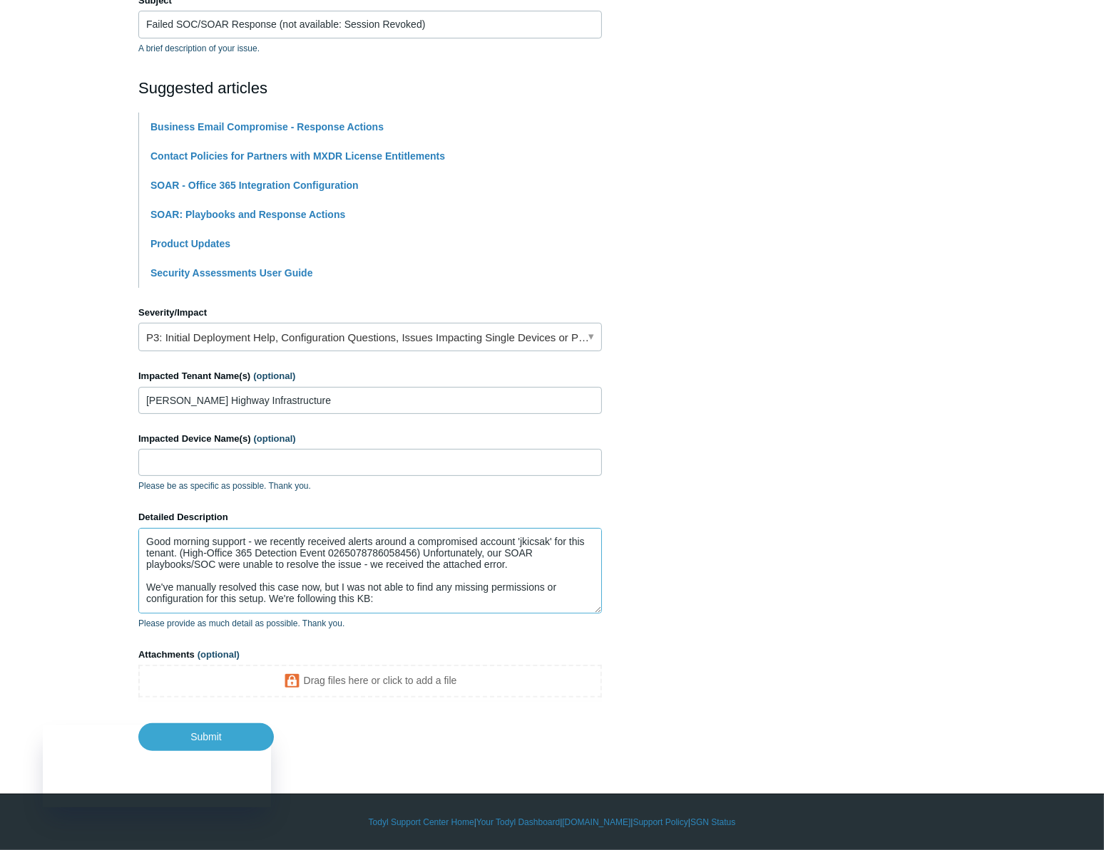
type textarea "Good morning support - we recently received alerts around a compromised account…"
click at [739, 517] on section "How can we help? CC (optional) [EMAIL_ADDRESS][DOMAIN_NAME] [EMAIL_ADDRESS][DOM…" at bounding box center [551, 316] width 827 height 869
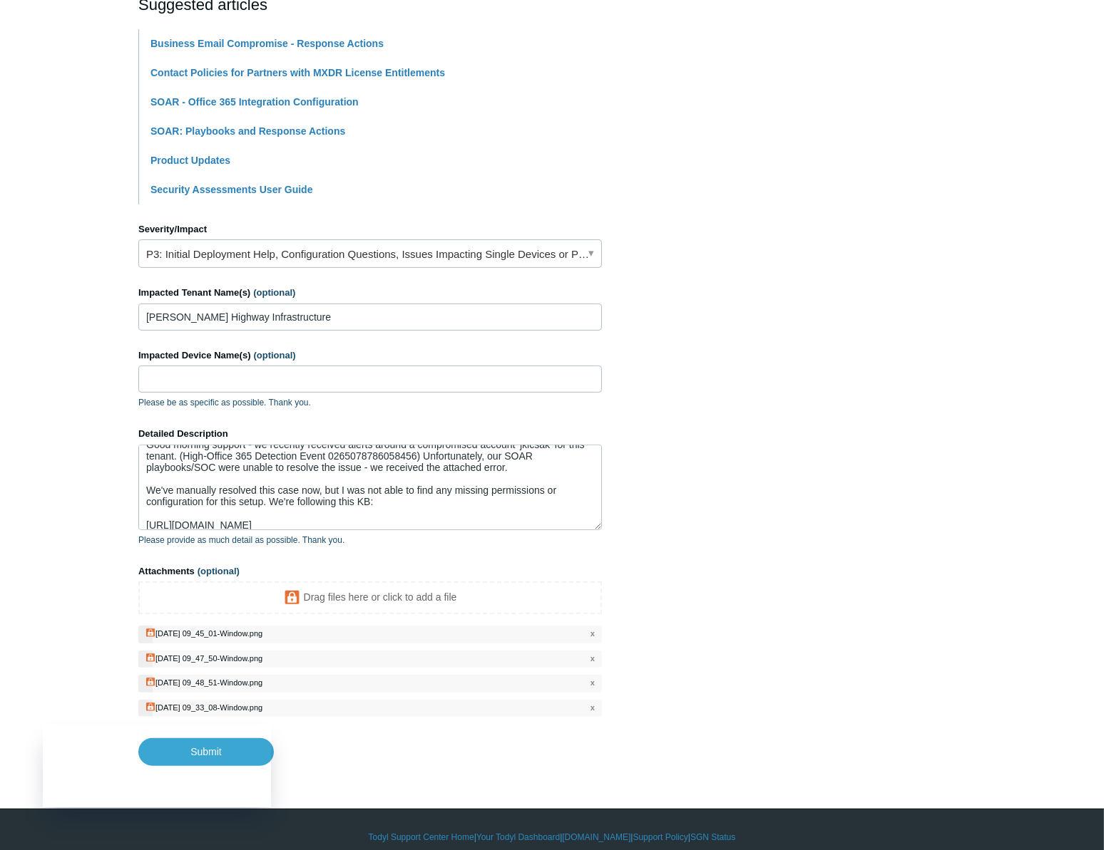
scroll to position [346, 0]
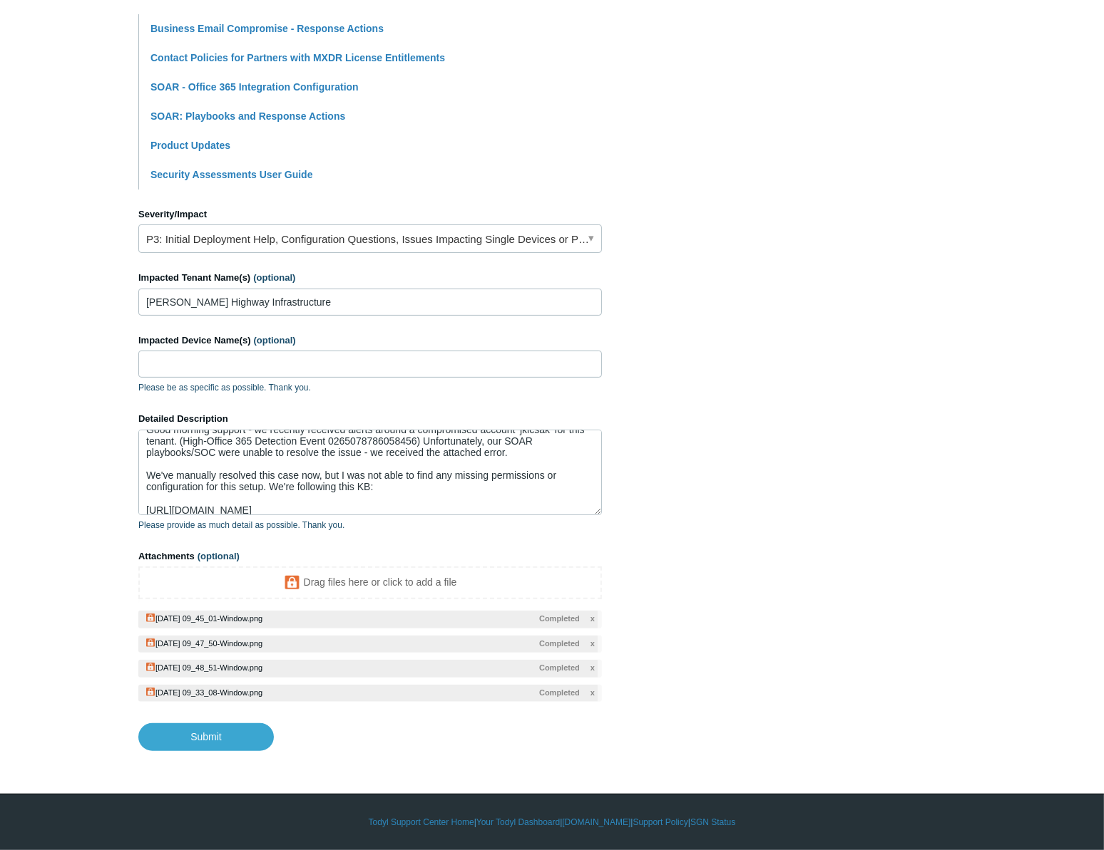
click at [821, 542] on section "How can we help? CC (optional) [EMAIL_ADDRESS][DOMAIN_NAME] [EMAIL_ADDRESS][DOM…" at bounding box center [551, 267] width 827 height 967
click at [806, 538] on section "How can we help? CC (optional) [EMAIL_ADDRESS][DOMAIN_NAME] [EMAIL_ADDRESS][DOM…" at bounding box center [551, 267] width 827 height 967
click at [797, 589] on section "How can we help? CC (optional) [EMAIL_ADDRESS][DOMAIN_NAME] [EMAIL_ADDRESS][DOM…" at bounding box center [551, 267] width 827 height 967
click at [812, 634] on section "How can we help? CC (optional) [EMAIL_ADDRESS][DOMAIN_NAME] [EMAIL_ADDRESS][DOM…" at bounding box center [551, 267] width 827 height 967
click at [816, 560] on section "How can we help? CC (optional) [EMAIL_ADDRESS][DOMAIN_NAME] [EMAIL_ADDRESS][DOM…" at bounding box center [551, 267] width 827 height 967
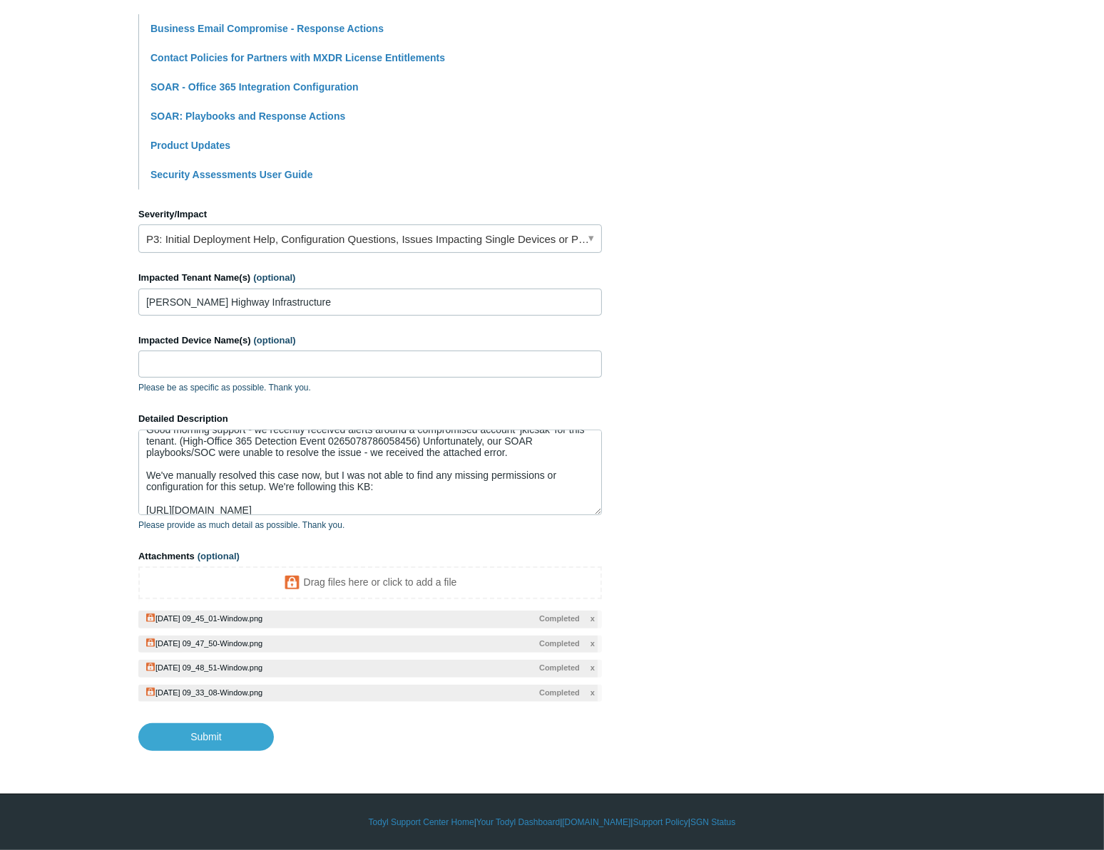
click at [784, 577] on section "How can we help? CC (optional) [EMAIL_ADDRESS][DOMAIN_NAME] [EMAIL_ADDRESS][DOM…" at bounding box center [551, 267] width 827 height 967
drag, startPoint x: 801, startPoint y: 479, endPoint x: 786, endPoint y: 488, distance: 16.6
click at [801, 479] on section "How can we help? CC (optional) [EMAIL_ADDRESS][DOMAIN_NAME] [EMAIL_ADDRESS][DOM…" at bounding box center [551, 267] width 827 height 967
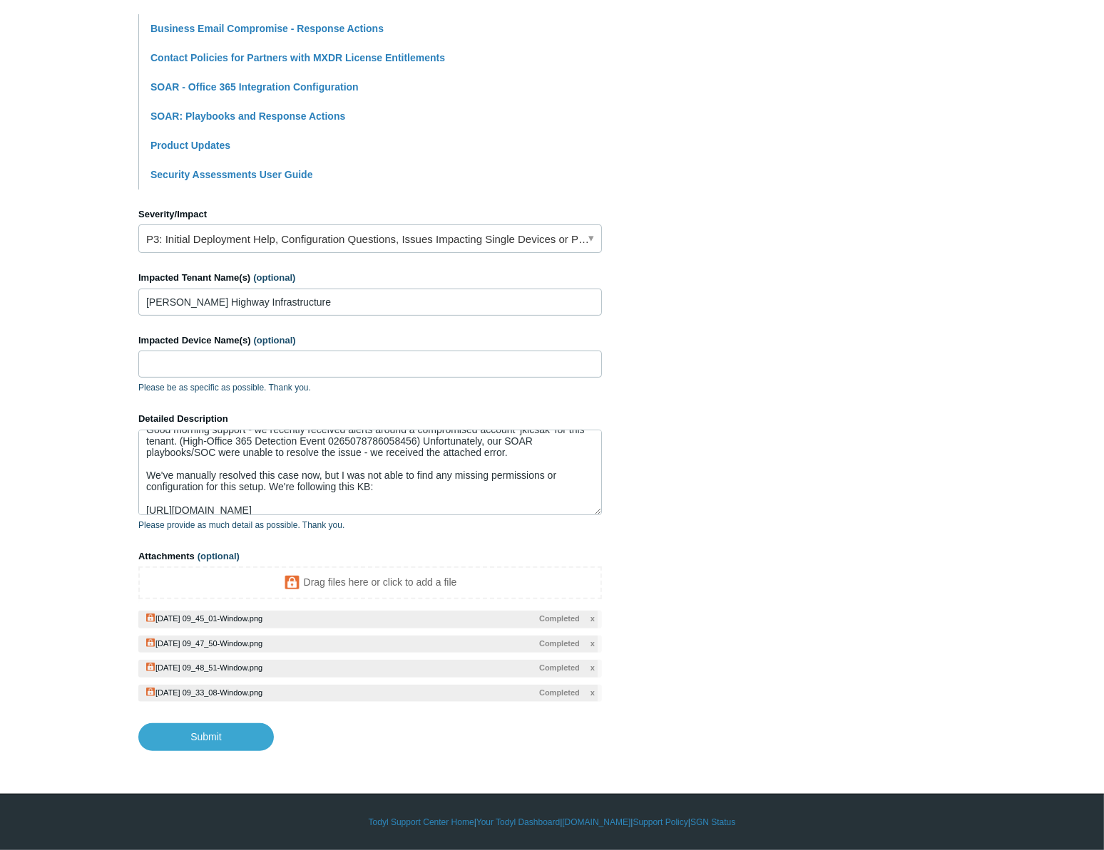
click at [700, 494] on section "How can we help? CC (optional) [EMAIL_ADDRESS][DOMAIN_NAME] [EMAIL_ADDRESS][DOM…" at bounding box center [551, 267] width 827 height 967
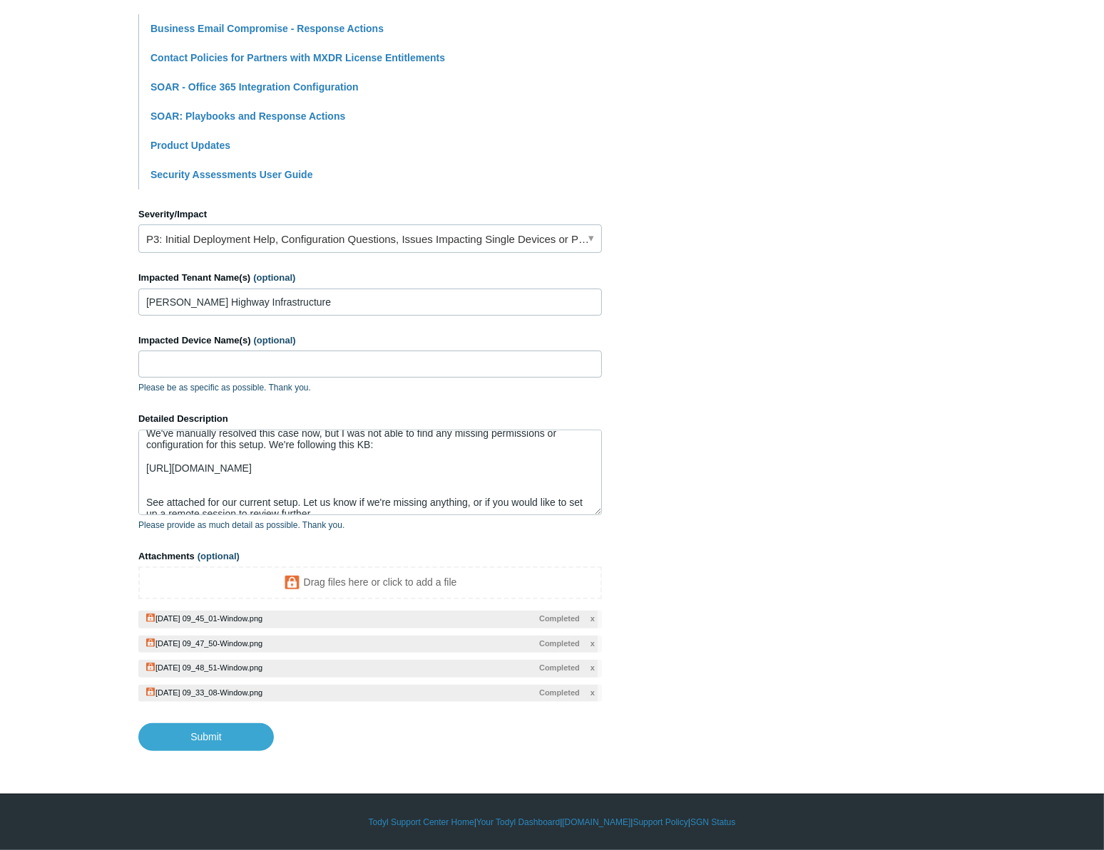
scroll to position [78, 0]
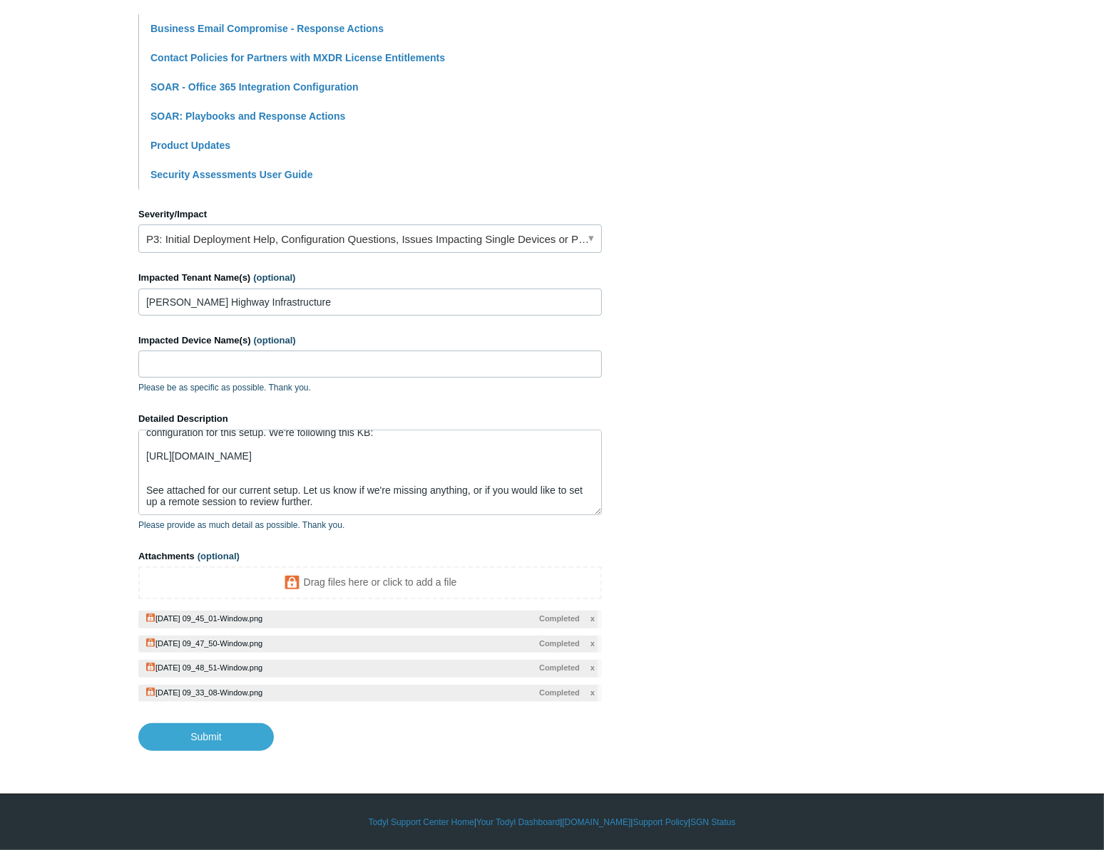
click at [781, 497] on section "How can we help? CC (optional) [EMAIL_ADDRESS][DOMAIN_NAME] [EMAIL_ADDRESS][DOM…" at bounding box center [551, 267] width 827 height 967
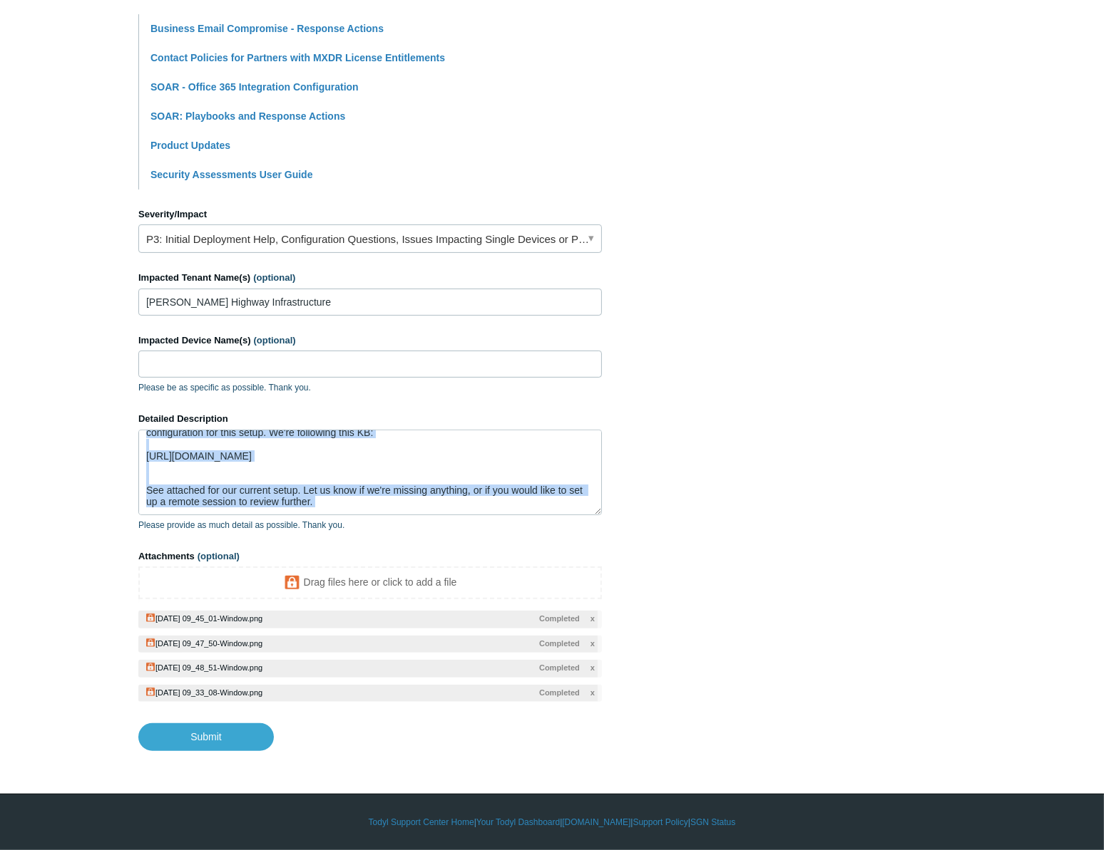
click at [781, 497] on section "How can we help? CC (optional) [EMAIL_ADDRESS][DOMAIN_NAME] [EMAIL_ADDRESS][DOM…" at bounding box center [551, 267] width 827 height 967
click at [719, 429] on section "How can we help? CC (optional) [EMAIL_ADDRESS][DOMAIN_NAME] [EMAIL_ADDRESS][DOM…" at bounding box center [551, 267] width 827 height 967
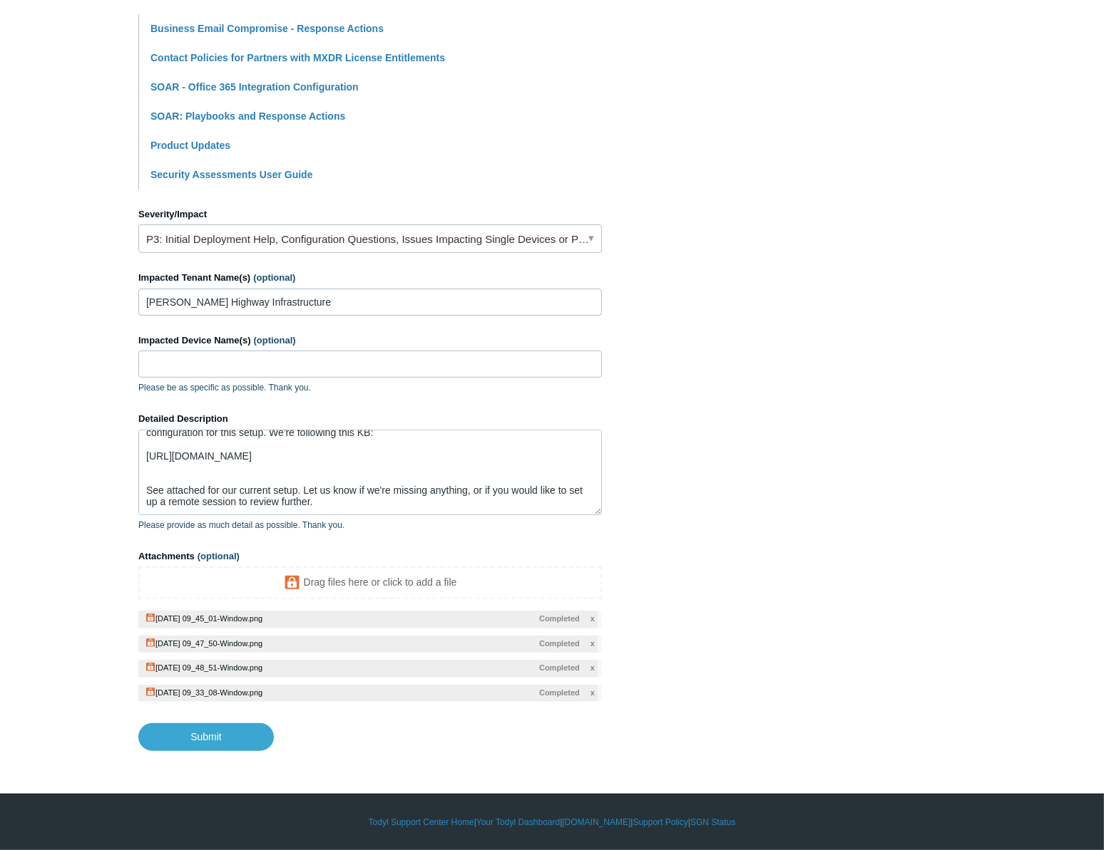
click at [719, 429] on section "How can we help? CC (optional) [EMAIL_ADDRESS][DOMAIN_NAME] [EMAIL_ADDRESS][DOM…" at bounding box center [551, 267] width 827 height 967
click at [739, 449] on section "How can we help? CC (optional) [EMAIL_ADDRESS][DOMAIN_NAME] [EMAIL_ADDRESS][DOM…" at bounding box center [551, 267] width 827 height 967
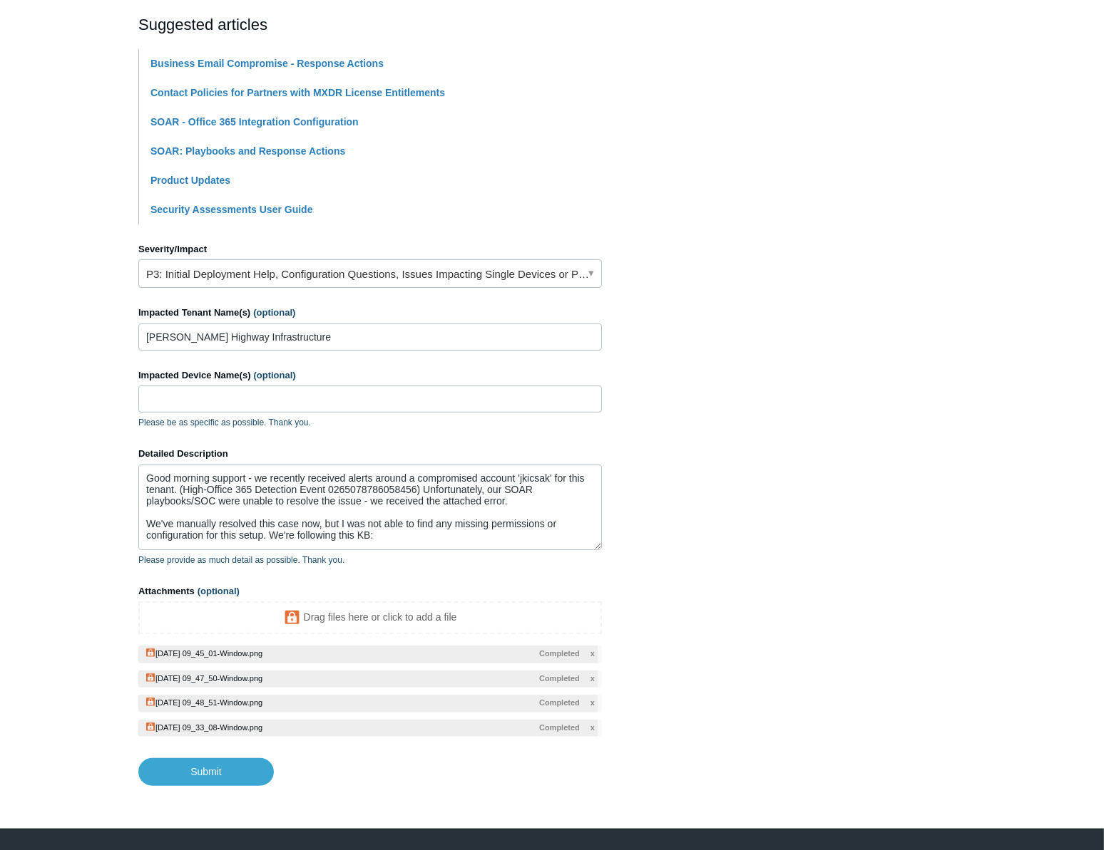
scroll to position [281, 0]
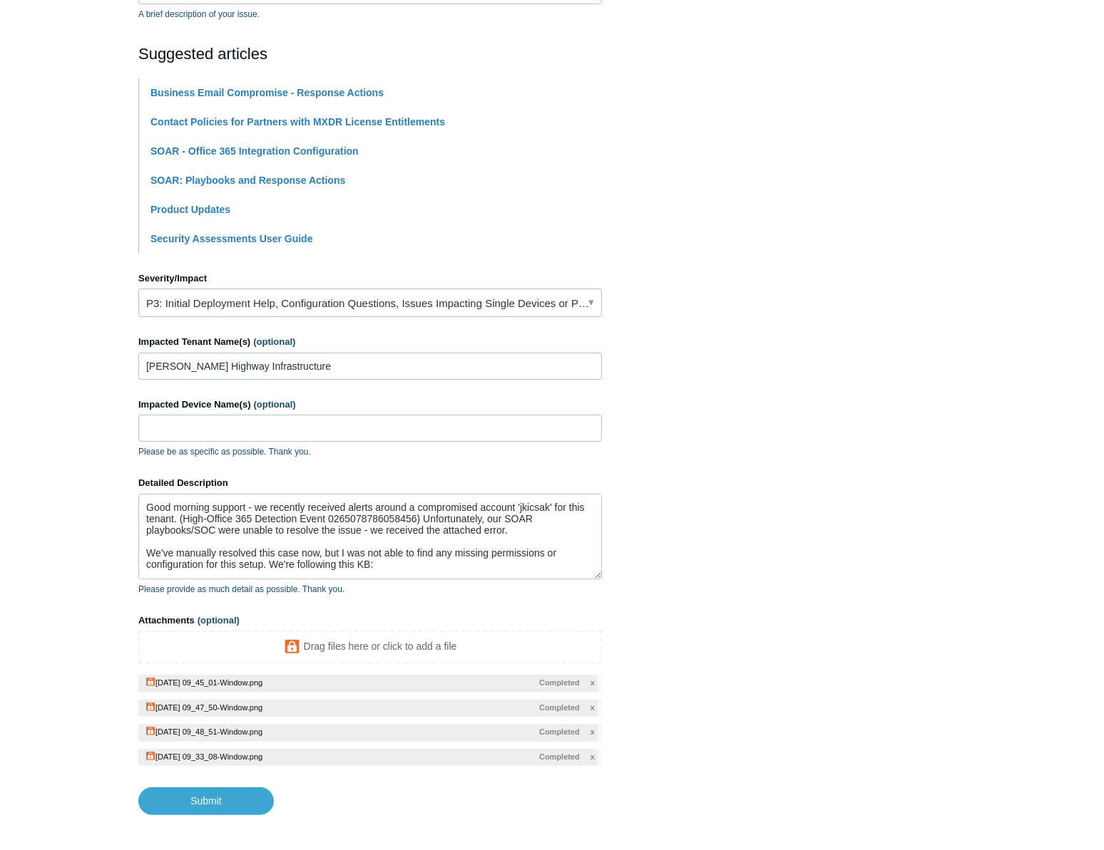
click at [772, 520] on section "How can we help? CC (optional) [EMAIL_ADDRESS][DOMAIN_NAME] [EMAIL_ADDRESS][DOM…" at bounding box center [551, 331] width 827 height 967
click at [514, 539] on textarea "Good morning support - we recently received alerts around a compromised account…" at bounding box center [369, 537] width 463 height 86
click at [539, 535] on textarea "Good morning support - we recently received alerts around a compromised account…" at bounding box center [369, 537] width 463 height 86
click at [845, 552] on section "How can we help? CC (optional) [EMAIL_ADDRESS][DOMAIN_NAME] [EMAIL_ADDRESS][DOM…" at bounding box center [551, 331] width 827 height 967
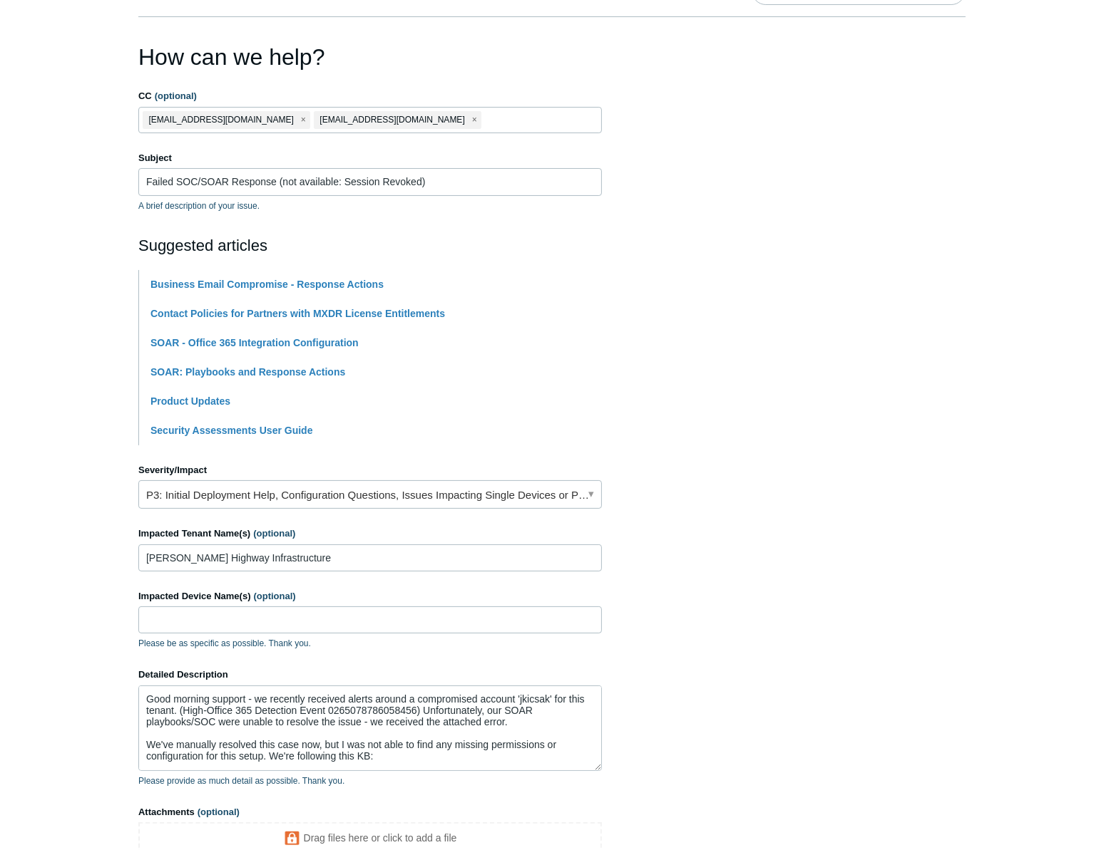
scroll to position [0, 0]
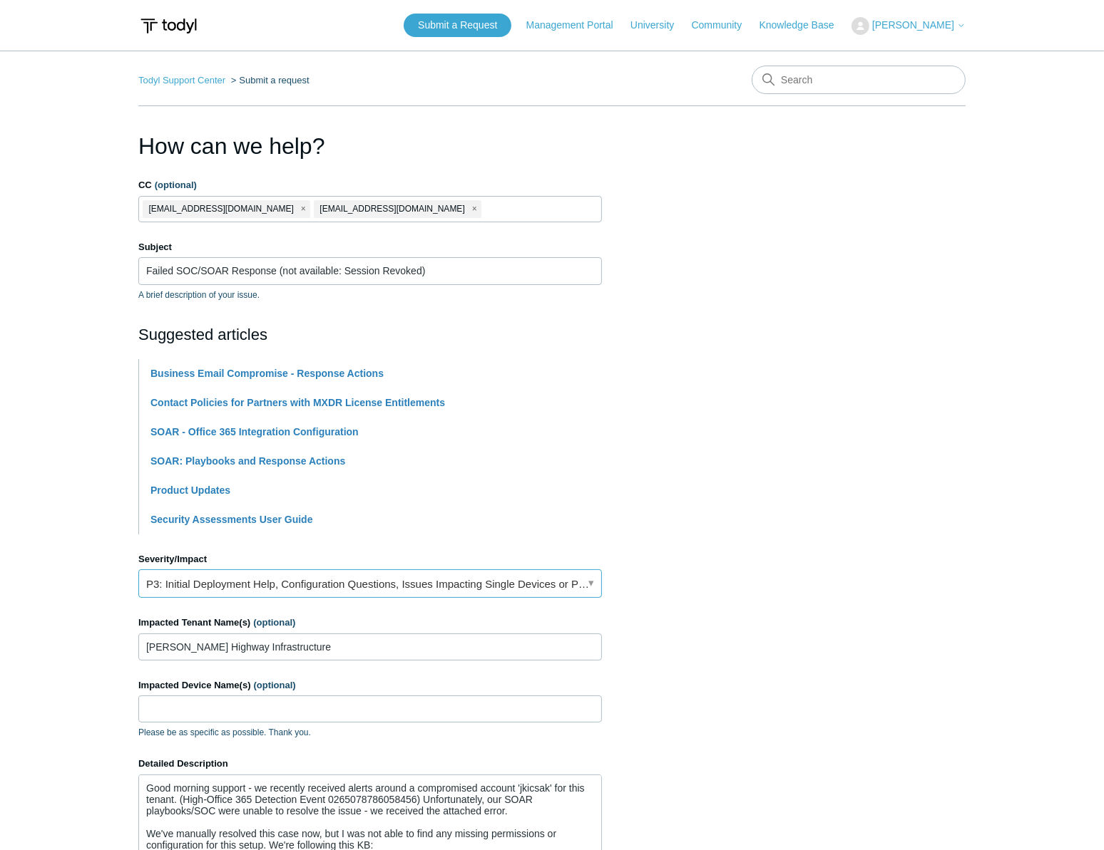
click at [482, 592] on link "P3: Initial Deployment Help, Configuration Questions, Issues Impacting Single D…" at bounding box center [369, 584] width 463 height 29
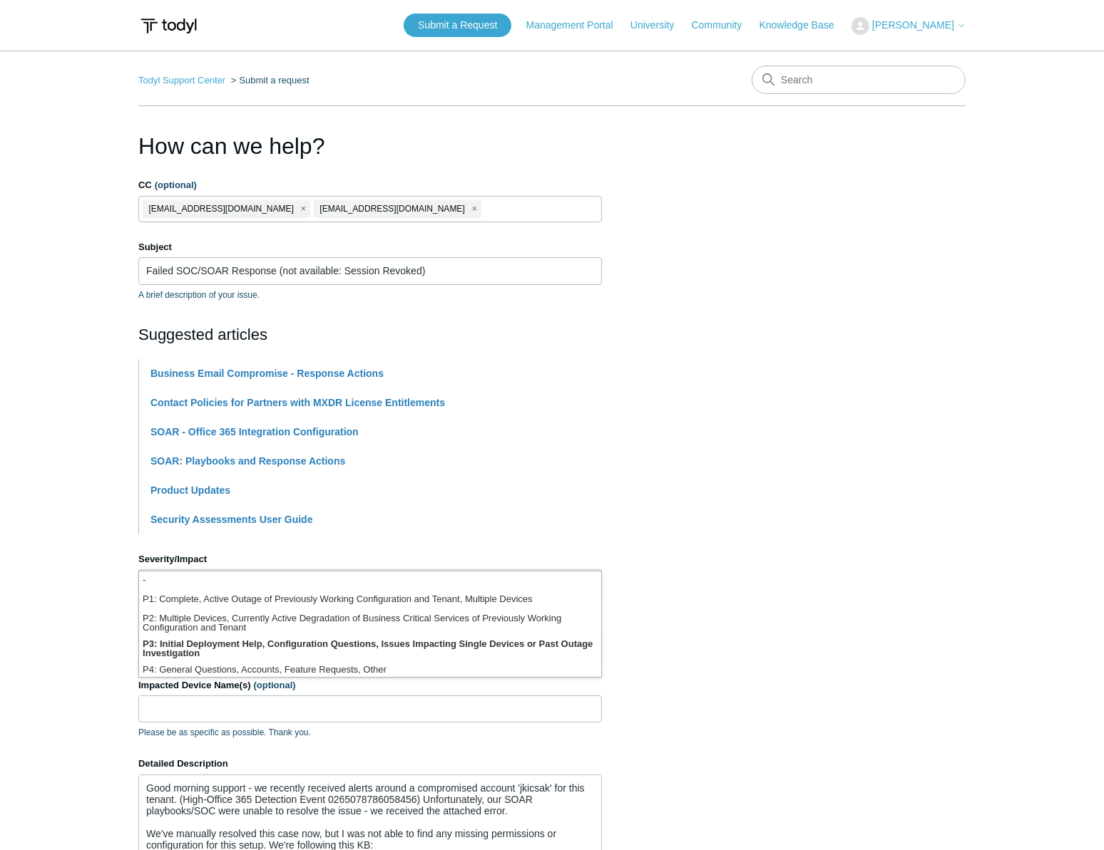
click at [508, 580] on li "-" at bounding box center [370, 581] width 462 height 19
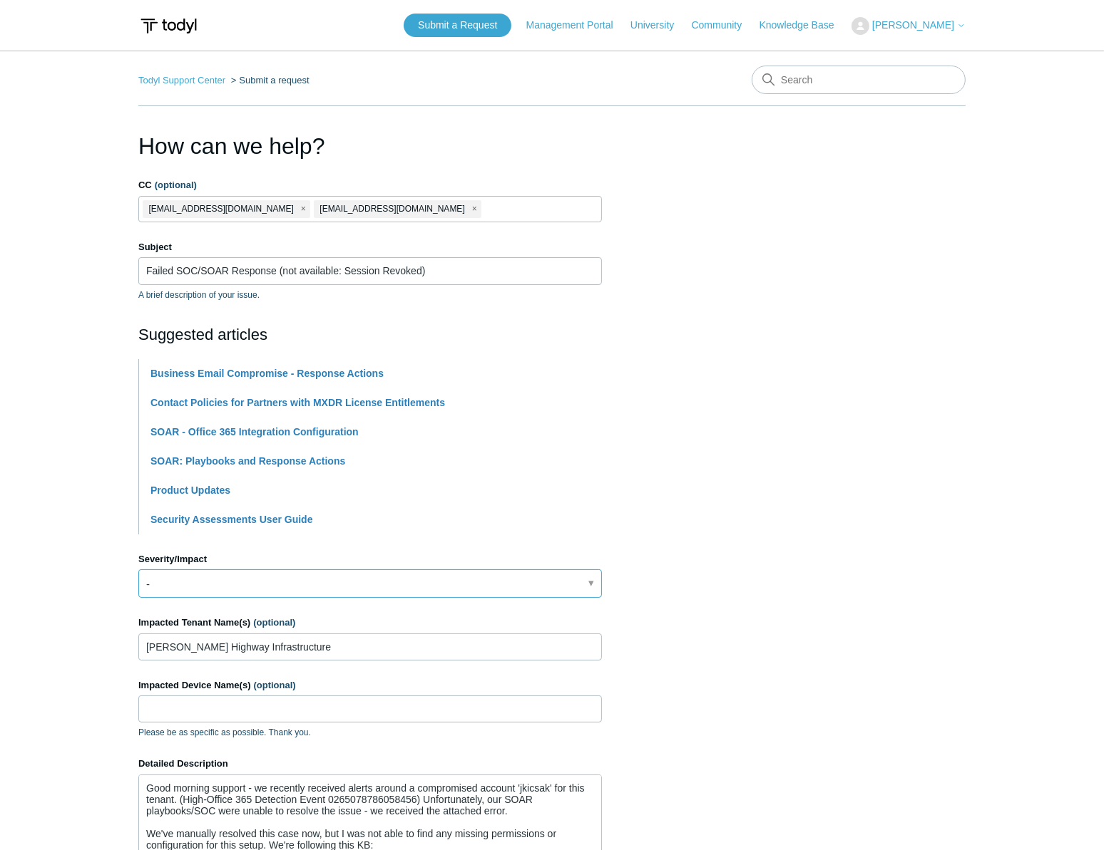
click at [508, 580] on link "-" at bounding box center [369, 584] width 463 height 29
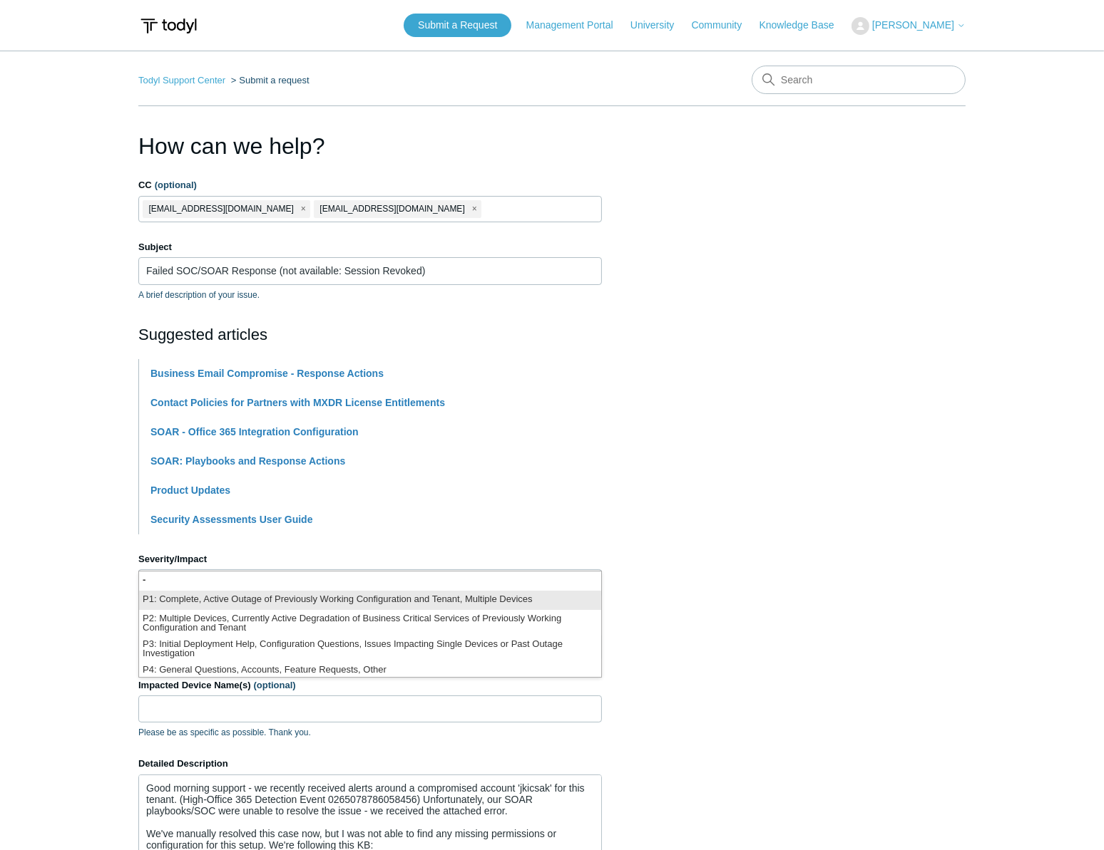
click at [506, 602] on li "P1: Complete, Active Outage of Previously Working Configuration and Tenant, Mul…" at bounding box center [370, 600] width 462 height 19
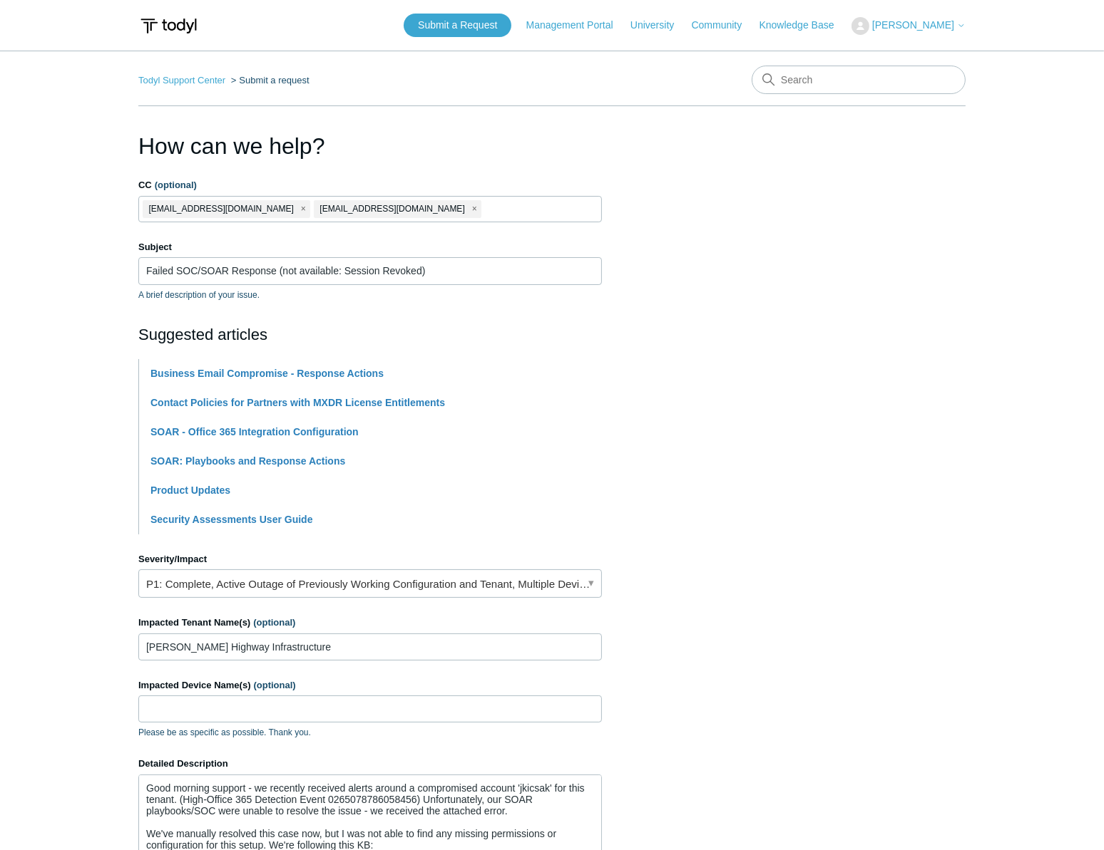
drag, startPoint x: 876, startPoint y: 592, endPoint x: 660, endPoint y: 602, distance: 216.2
click at [875, 592] on section "How can we help? CC (optional) [EMAIL_ADDRESS][DOMAIN_NAME] [EMAIL_ADDRESS][DOM…" at bounding box center [551, 612] width 827 height 967
click at [442, 580] on link "P1: Complete, Active Outage of Previously Working Configuration and Tenant, Mul…" at bounding box center [369, 584] width 463 height 29
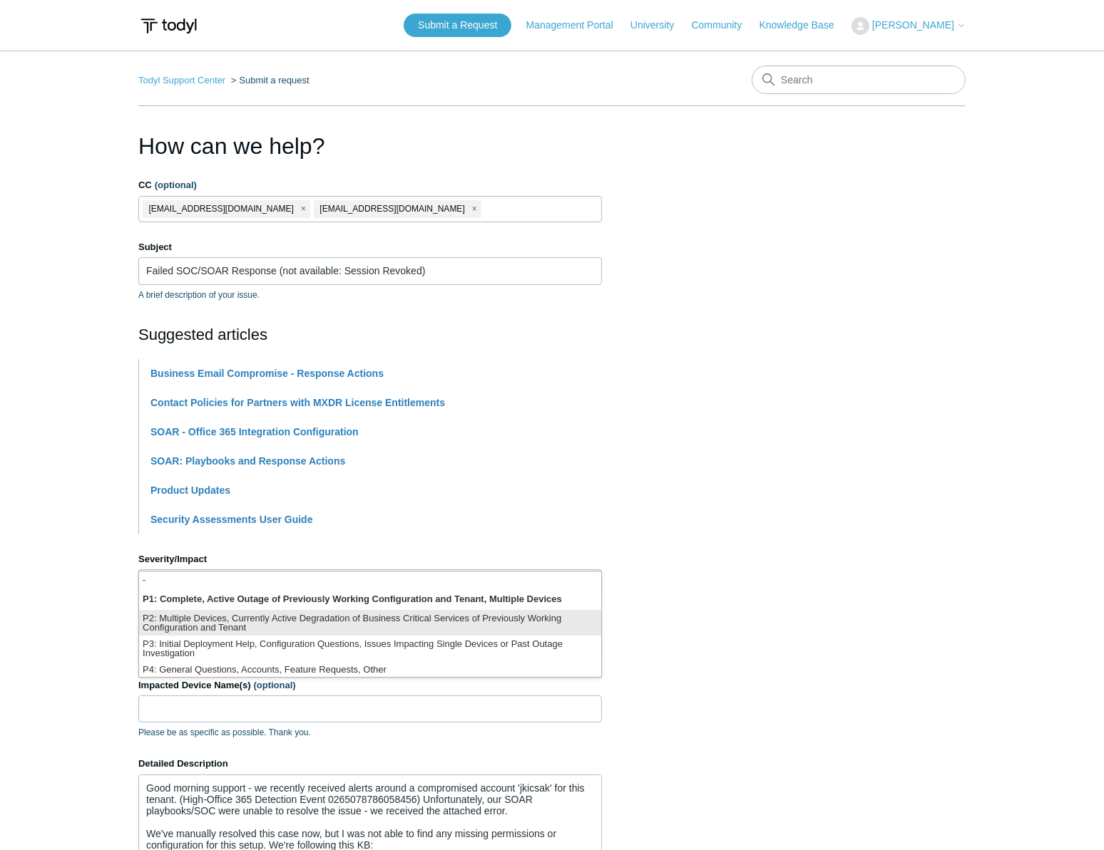
click at [535, 624] on li "P2: Multiple Devices, Currently Active Degradation of Business Critical Service…" at bounding box center [370, 623] width 462 height 26
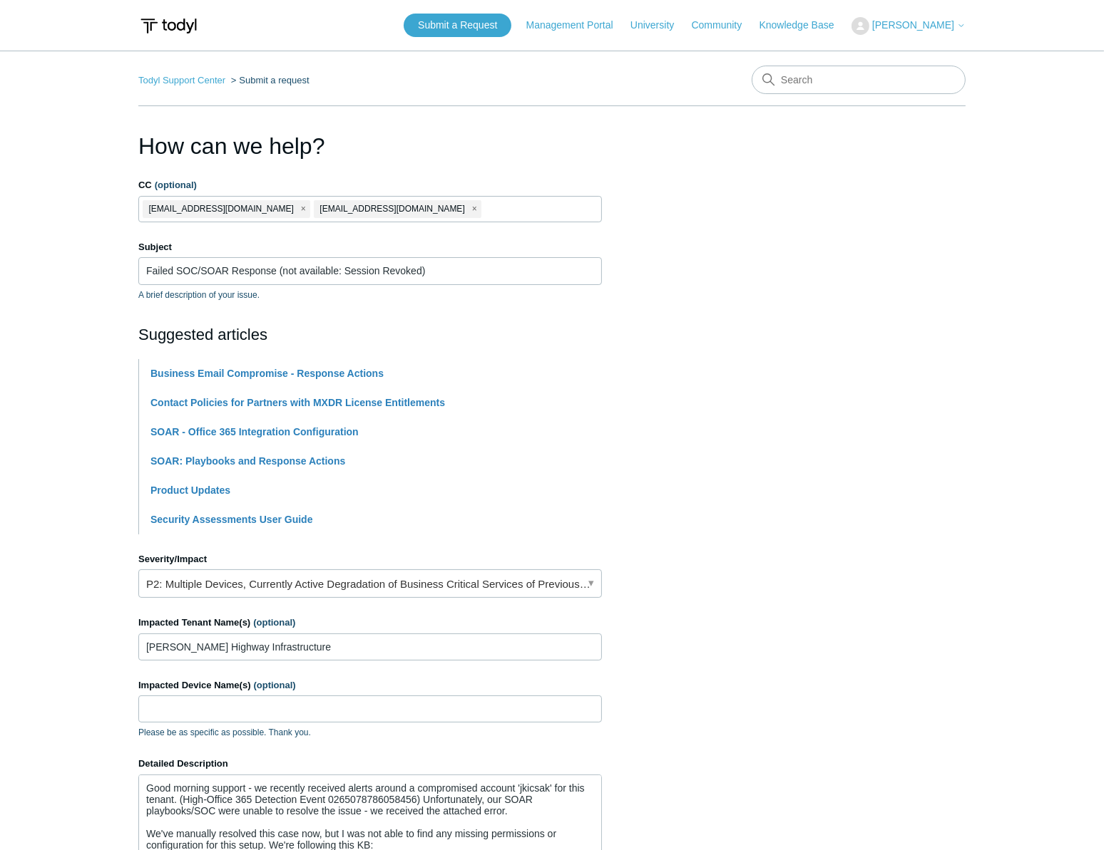
click at [857, 673] on section "How can we help? CC (optional) [EMAIL_ADDRESS][DOMAIN_NAME] [EMAIL_ADDRESS][DOM…" at bounding box center [551, 612] width 827 height 967
click at [711, 656] on section "How can we help? CC (optional) [EMAIL_ADDRESS][DOMAIN_NAME] [EMAIL_ADDRESS][DOM…" at bounding box center [551, 612] width 827 height 967
click at [631, 640] on section "How can we help? CC (optional) [EMAIL_ADDRESS][DOMAIN_NAME] [EMAIL_ADDRESS][DOM…" at bounding box center [551, 612] width 827 height 967
click at [684, 602] on section "How can we help? CC (optional) [EMAIL_ADDRESS][DOMAIN_NAME] [EMAIL_ADDRESS][DOM…" at bounding box center [551, 612] width 827 height 967
click at [789, 368] on section "How can we help? CC (optional) [EMAIL_ADDRESS][DOMAIN_NAME] [EMAIL_ADDRESS][DOM…" at bounding box center [551, 612] width 827 height 967
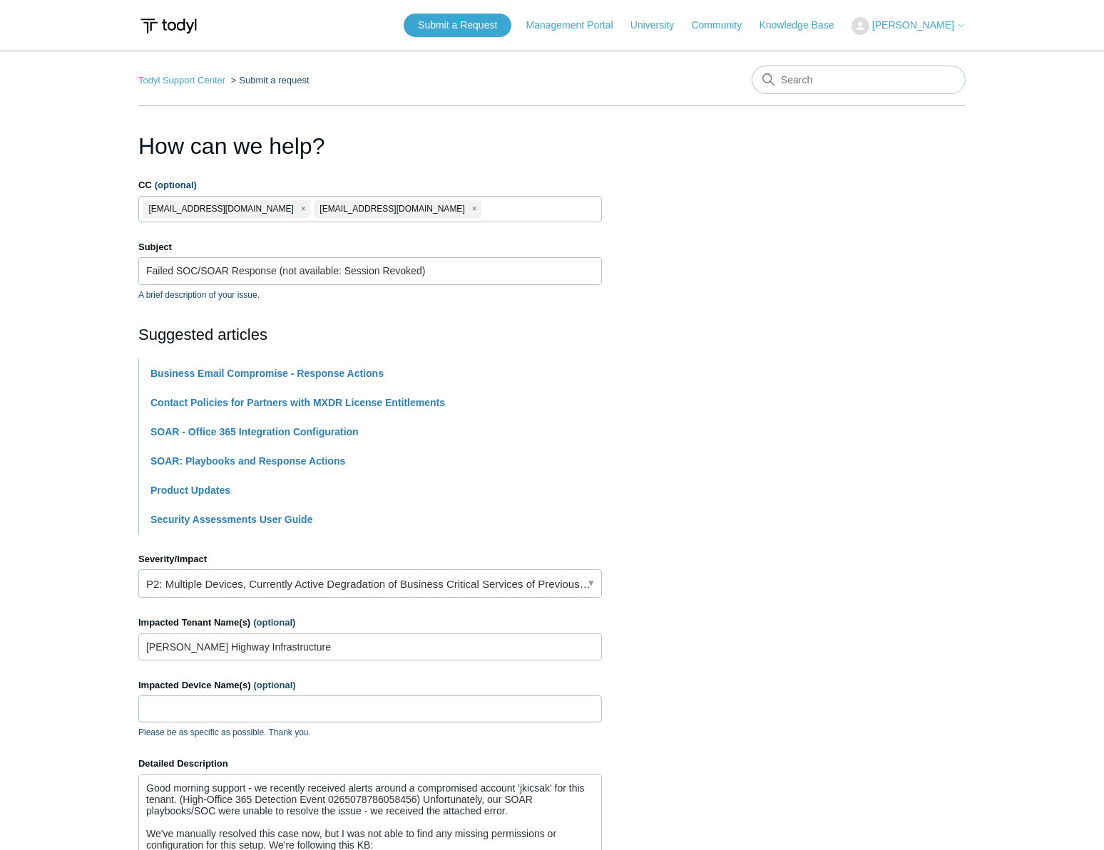
click at [435, 205] on ul "[EMAIL_ADDRESS][DOMAIN_NAME] [EMAIL_ADDRESS][DOMAIN_NAME]" at bounding box center [369, 209] width 463 height 26
click at [301, 209] on span "close" at bounding box center [303, 209] width 5 height 16
drag, startPoint x: 336, startPoint y: 212, endPoint x: 351, endPoint y: 205, distance: 16.9
click at [338, 212] on ul "[EMAIL_ADDRESS][DOMAIN_NAME]" at bounding box center [369, 209] width 463 height 26
type input "[EMAIL_ADDRESS][DOMAIN_NAME]"
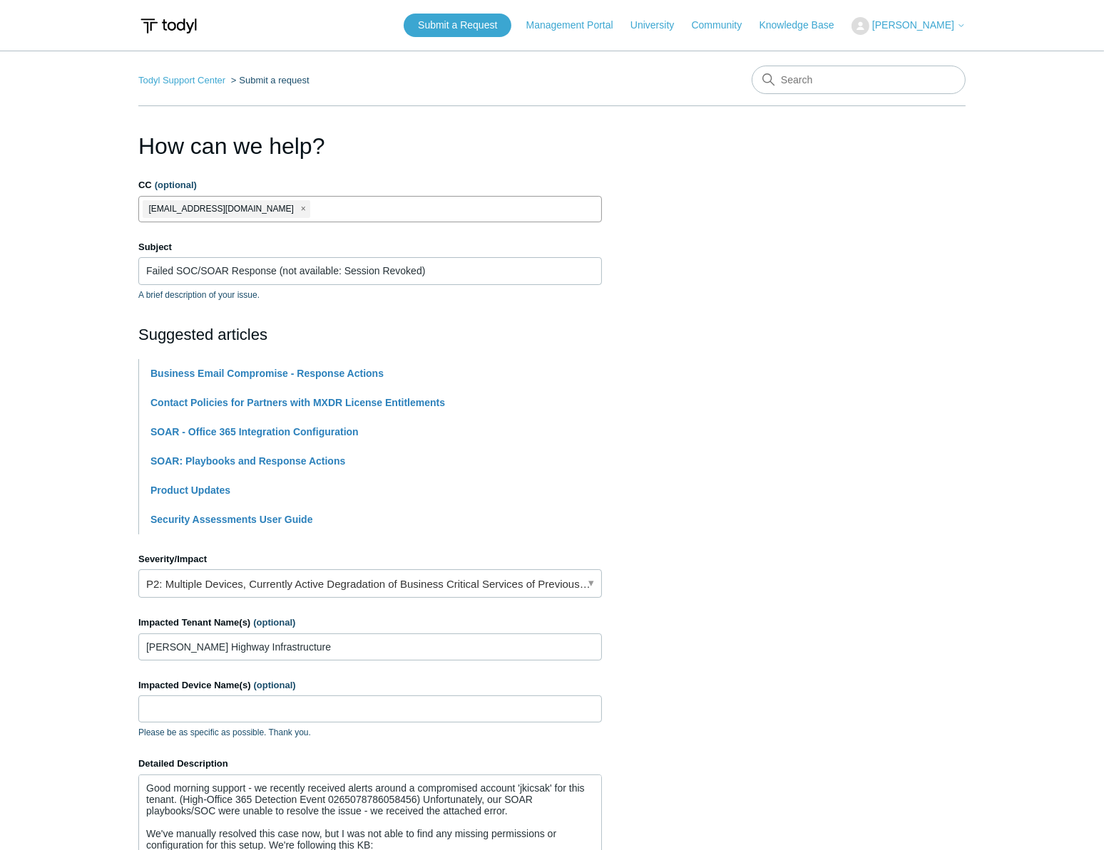
click at [902, 267] on section "How can we help? CC (optional) [EMAIL_ADDRESS][DOMAIN_NAME] [EMAIL_ADDRESS][DOM…" at bounding box center [551, 612] width 827 height 967
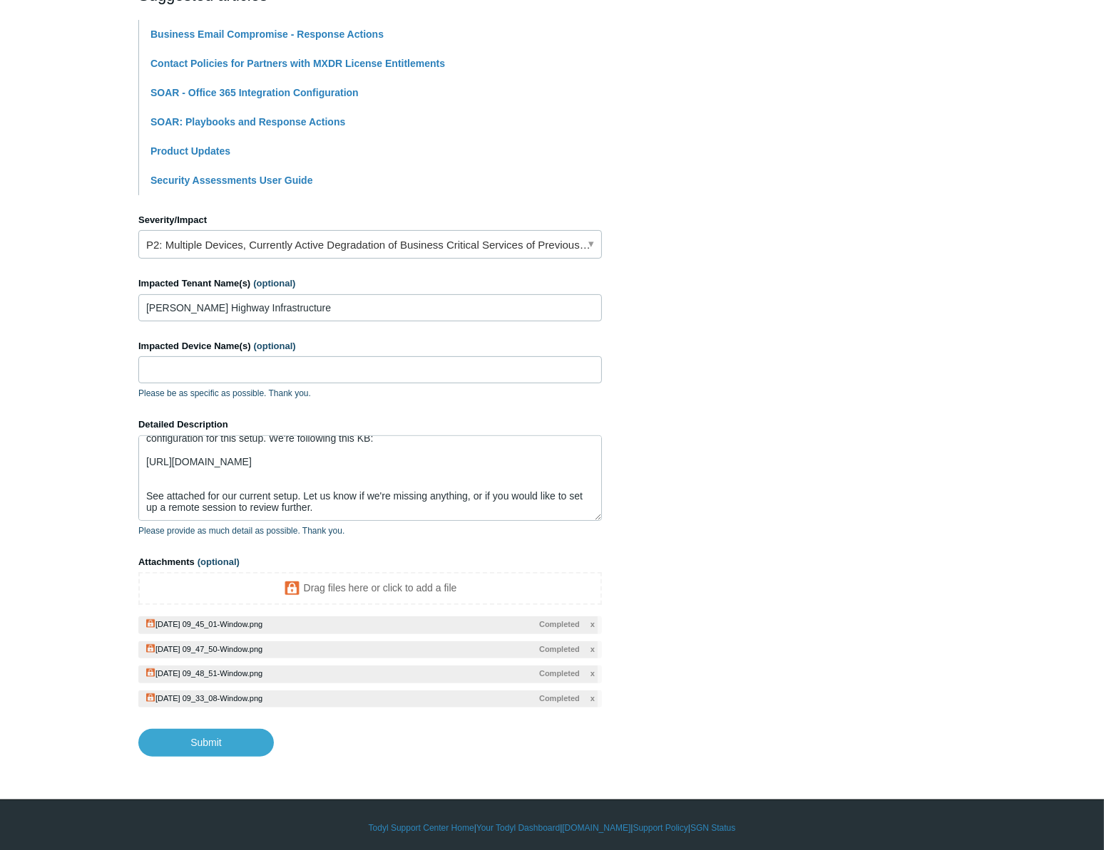
scroll to position [346, 0]
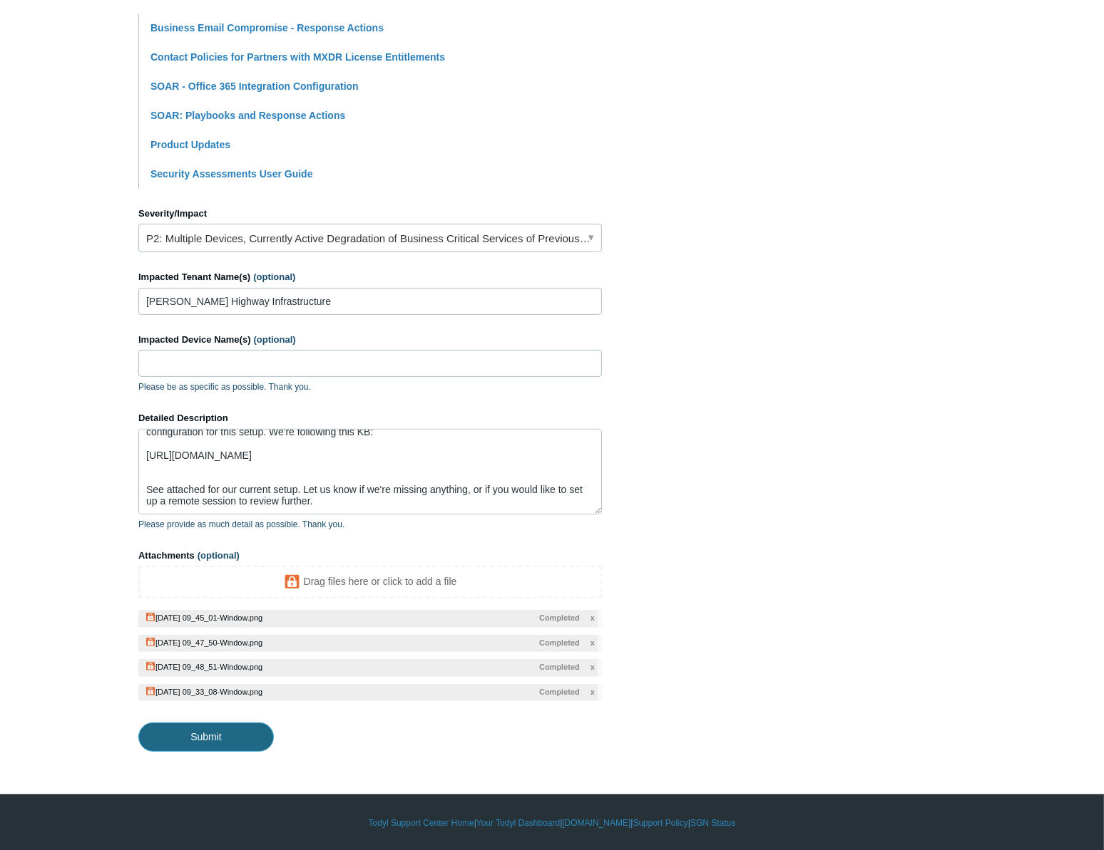
click at [247, 736] on input "Submit" at bounding box center [205, 737] width 135 height 29
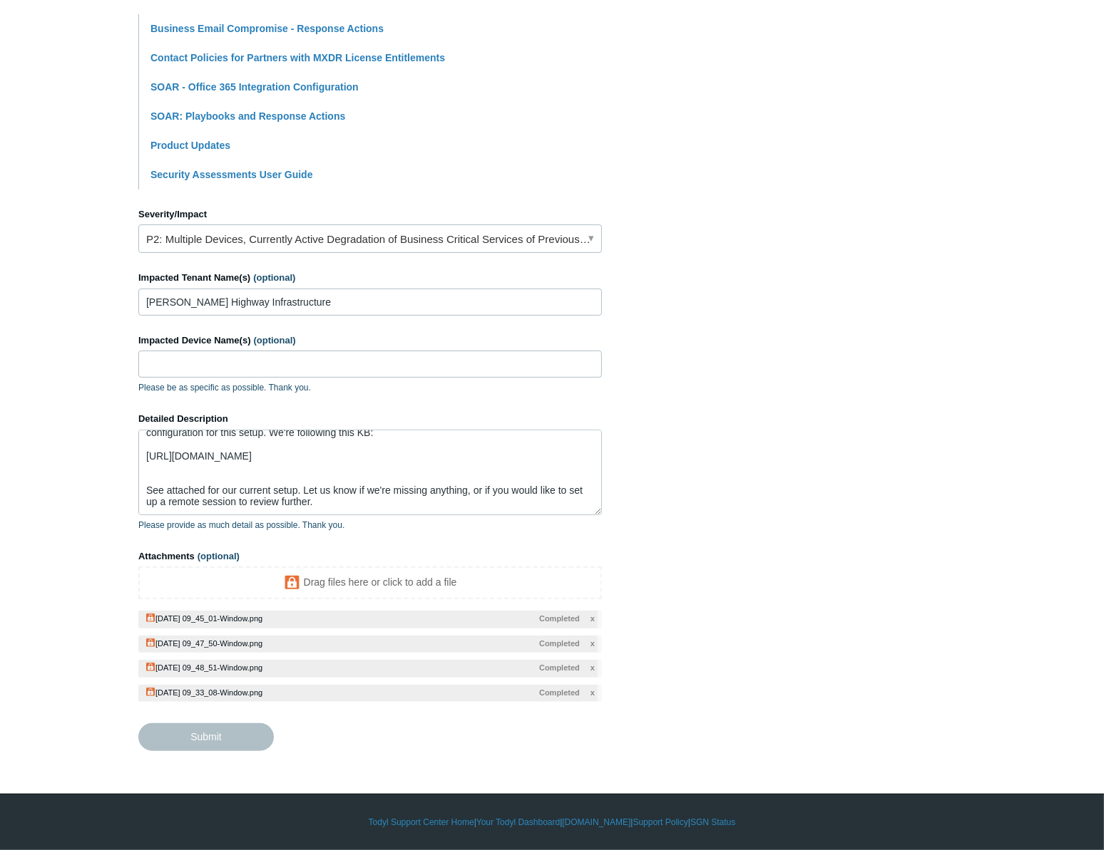
type textarea "Good morning support - we recently received alerts around a compromised account…"
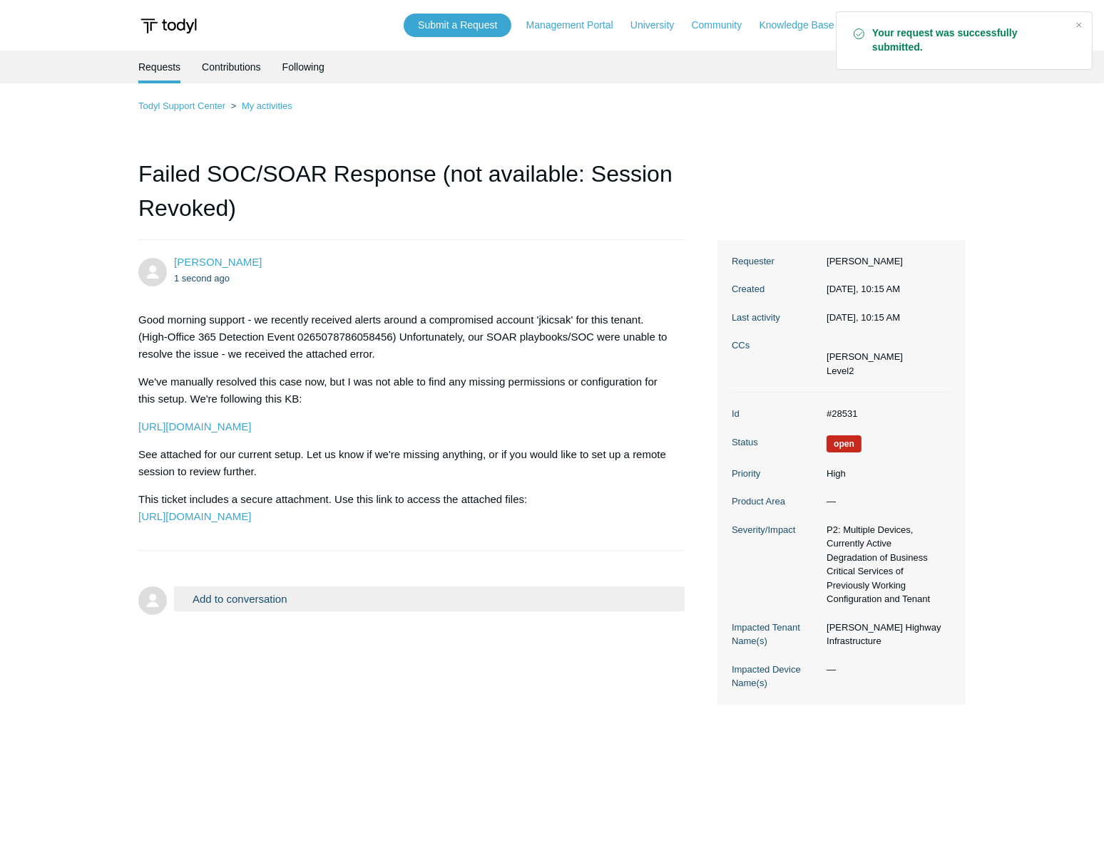
click at [422, 565] on div at bounding box center [411, 558] width 546 height 14
click at [421, 565] on div at bounding box center [411, 558] width 546 height 14
